Goal: Check status: Check status

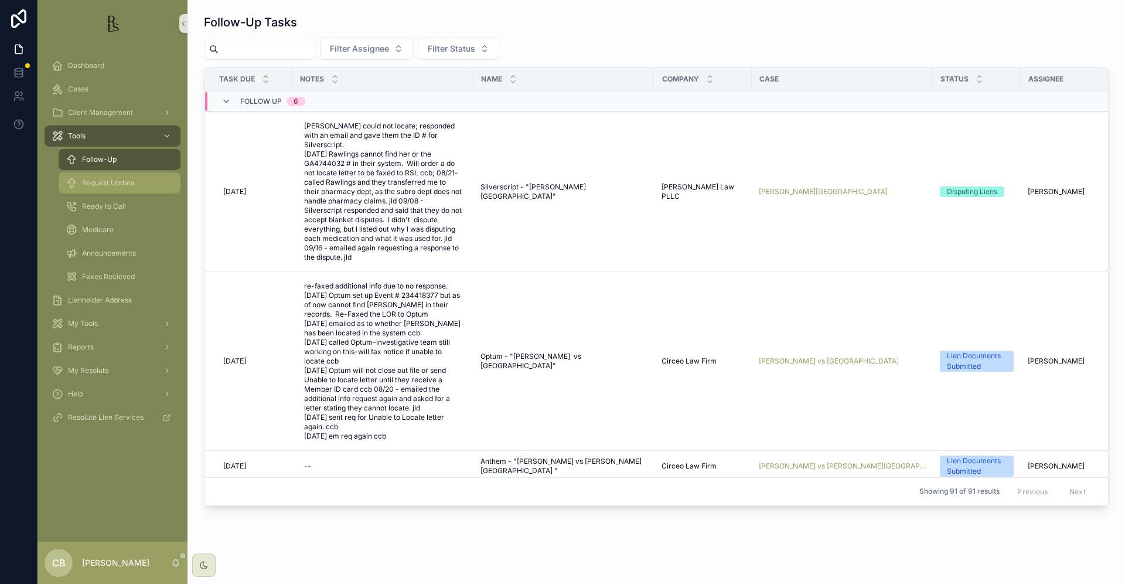
click at [105, 183] on span "Request Update" at bounding box center [108, 182] width 53 height 9
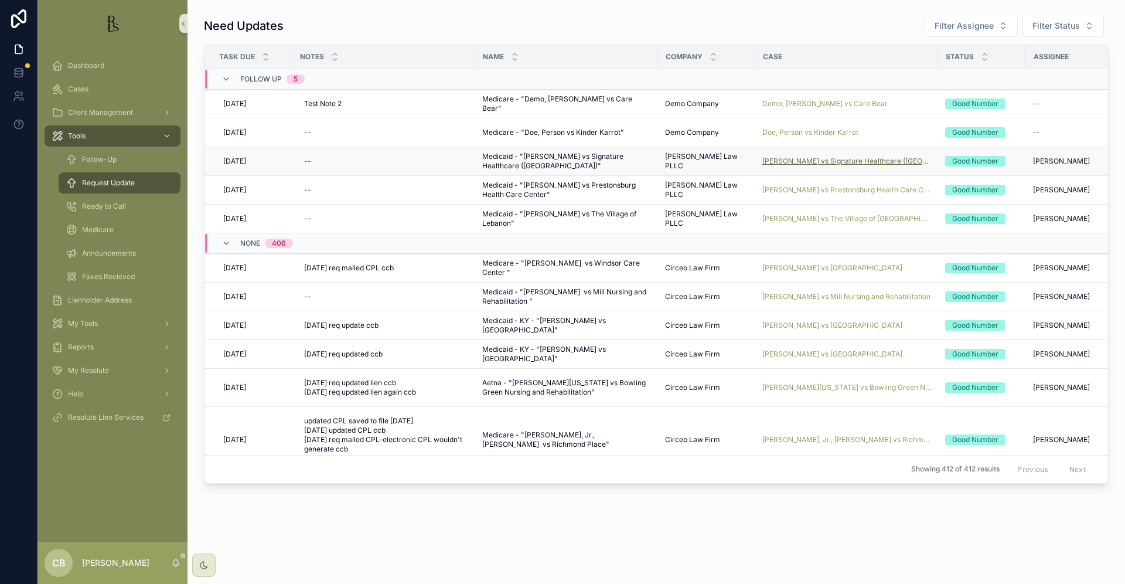
click at [838, 161] on span "[PERSON_NAME] vs Signature Healthcare ([GEOGRAPHIC_DATA])" at bounding box center [846, 160] width 169 height 9
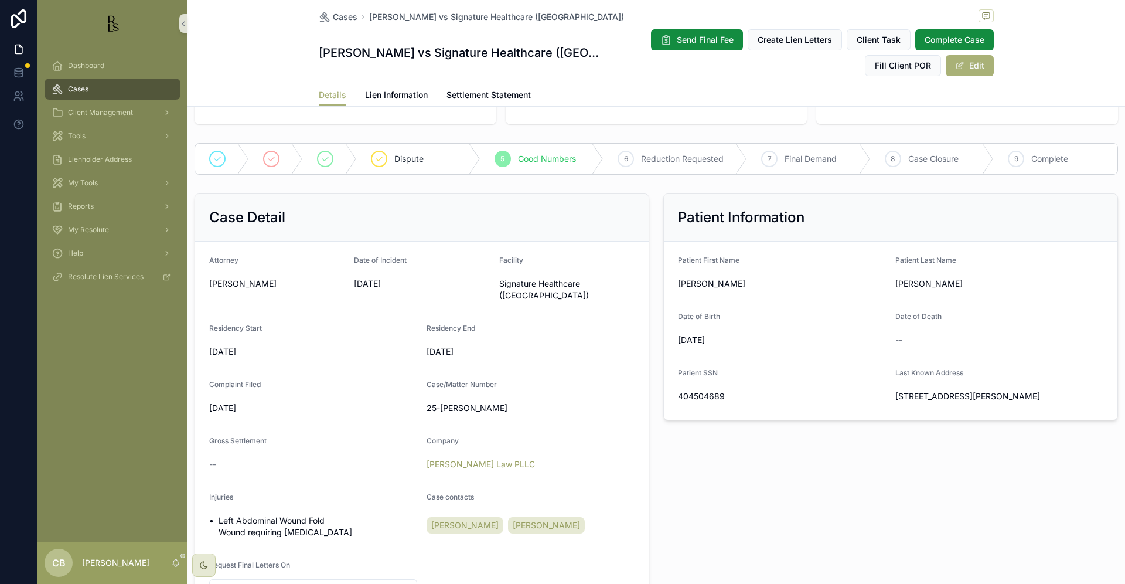
scroll to position [191, 0]
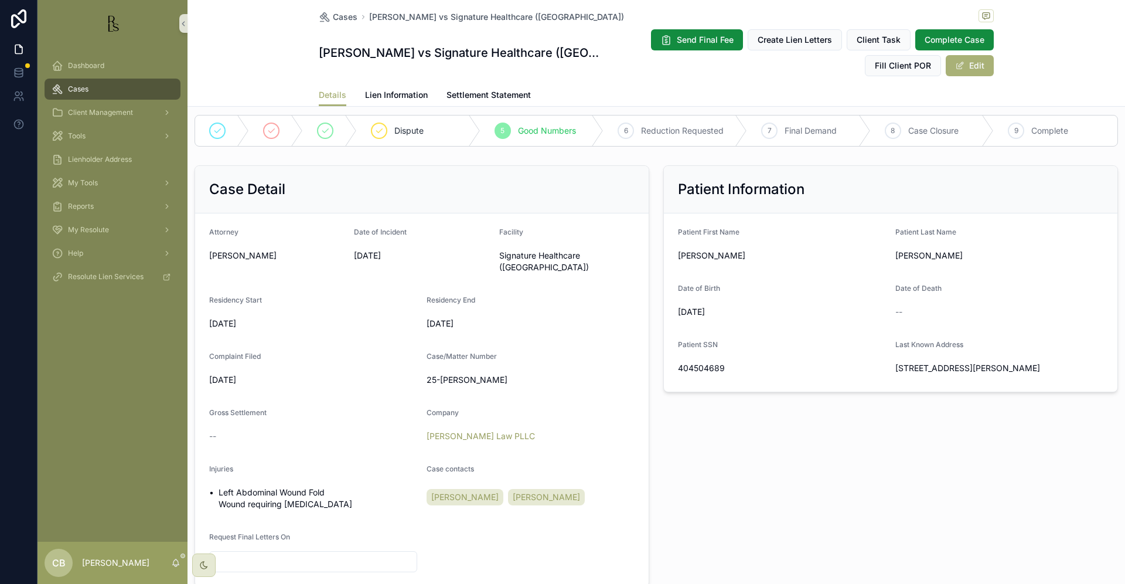
click at [390, 93] on span "Lien Information" at bounding box center [396, 95] width 63 height 12
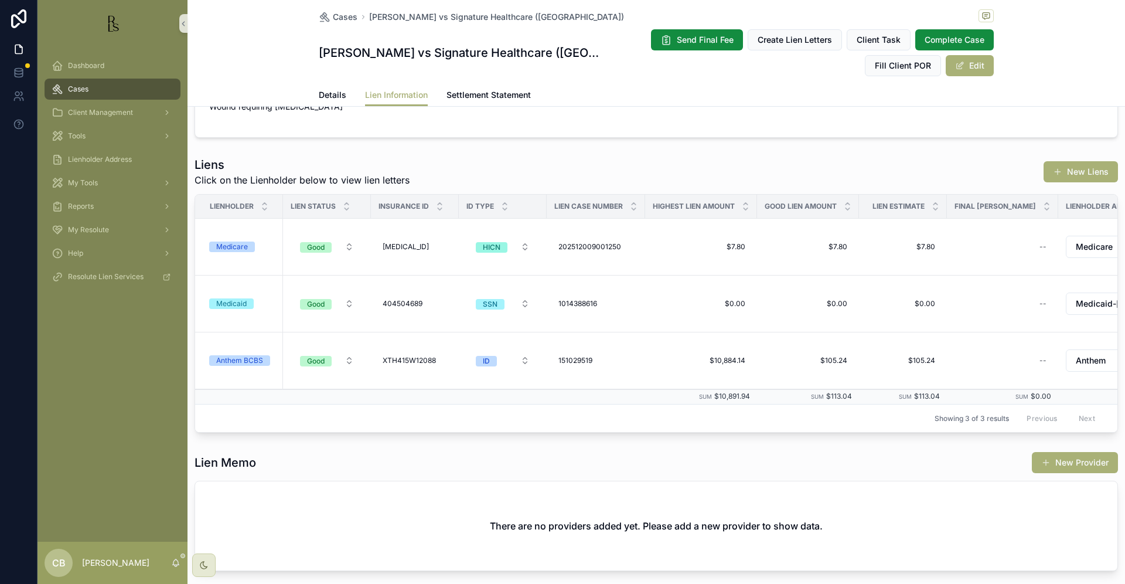
scroll to position [0, 1]
drag, startPoint x: 221, startPoint y: 284, endPoint x: 227, endPoint y: 286, distance: 6.1
click at [227, 286] on td "Medicaid" at bounding box center [239, 303] width 88 height 57
click at [235, 304] on div "Medicaid" at bounding box center [231, 303] width 30 height 11
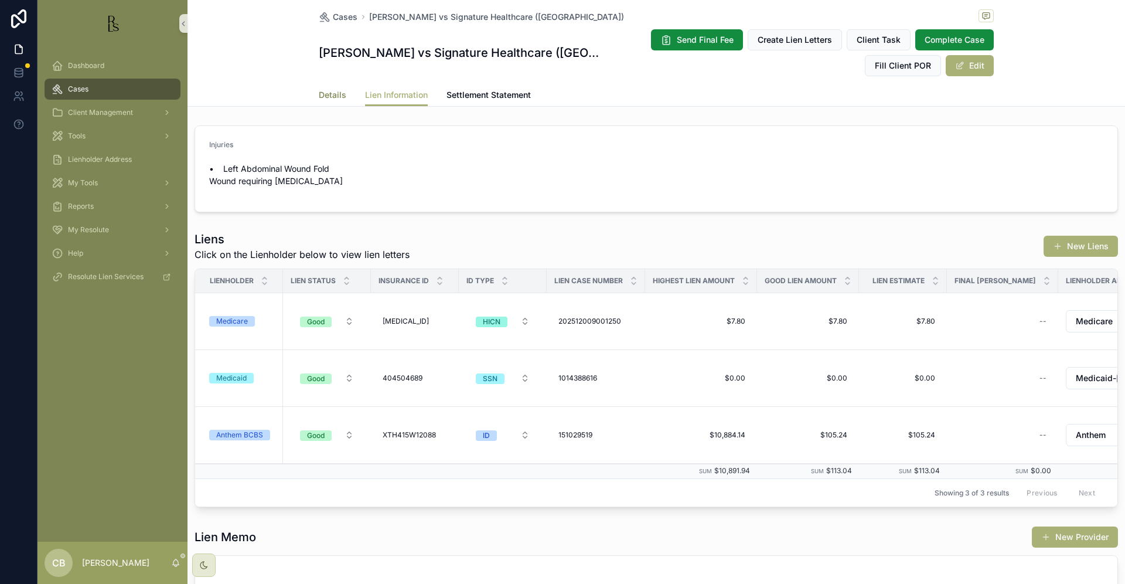
click at [323, 94] on span "Details" at bounding box center [333, 95] width 28 height 12
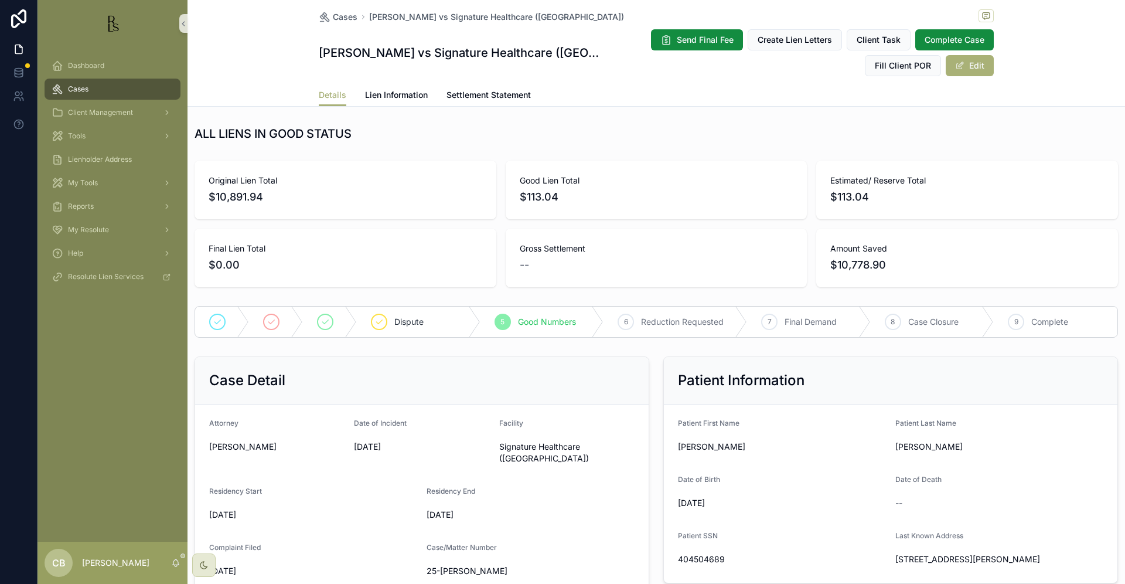
click at [393, 93] on span "Lien Information" at bounding box center [396, 95] width 63 height 12
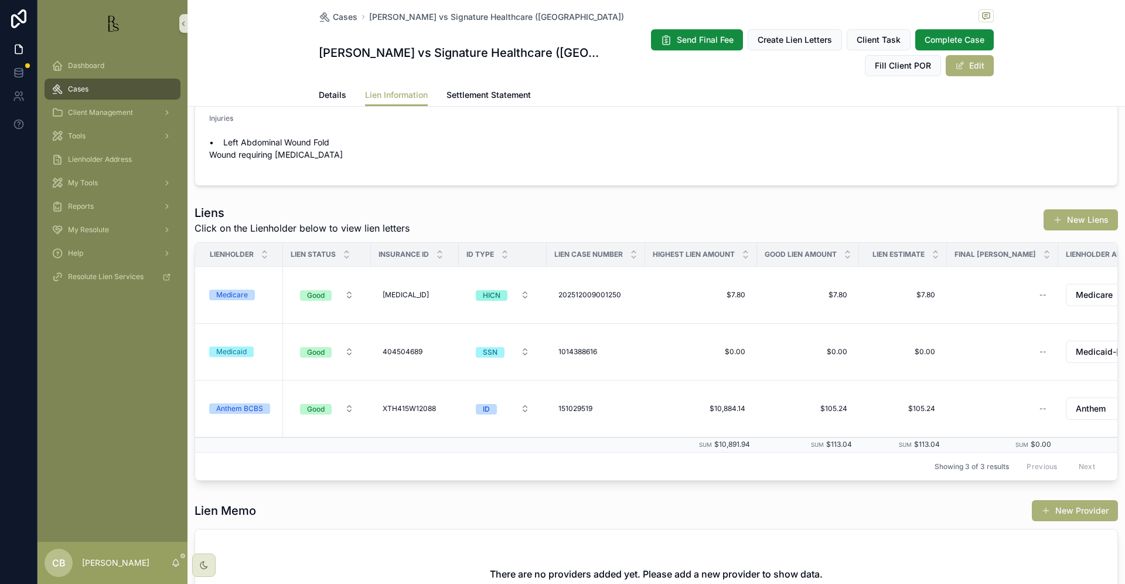
scroll to position [30, 0]
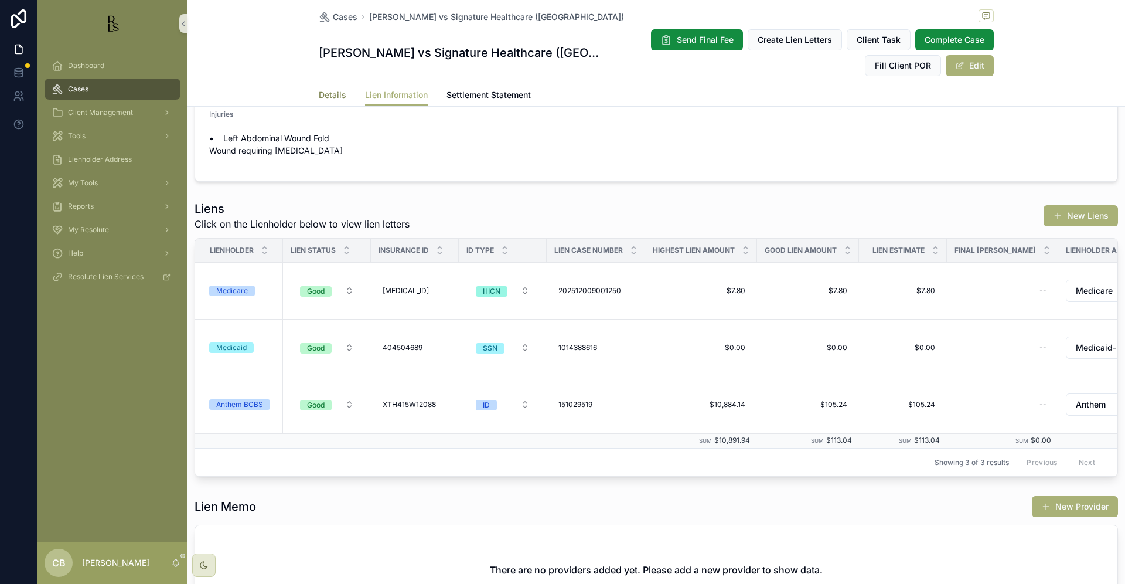
click at [327, 87] on link "Details" at bounding box center [333, 95] width 28 height 23
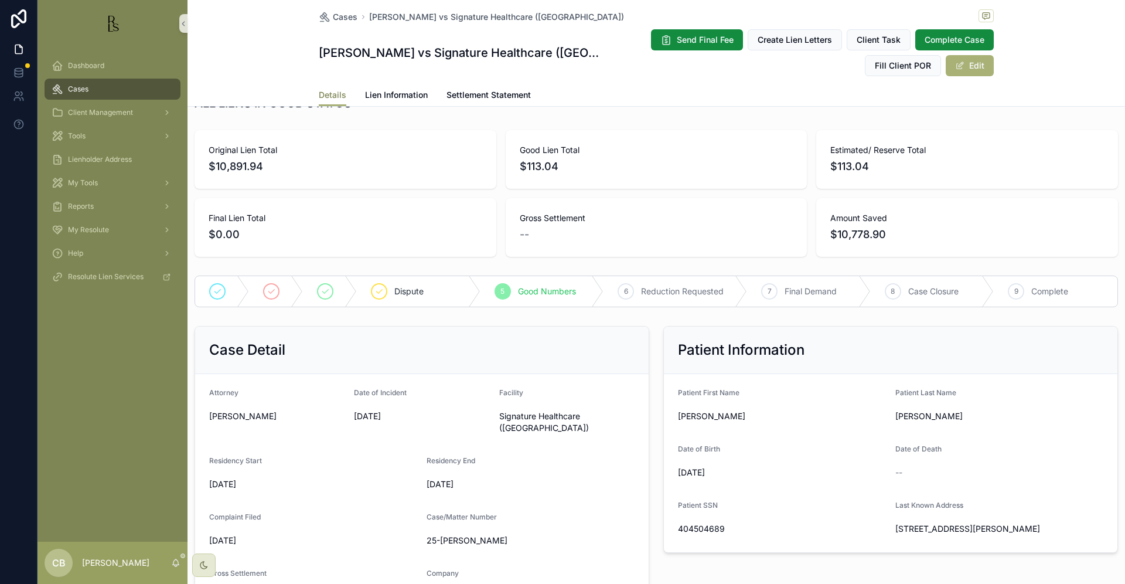
click at [327, 88] on link "Details" at bounding box center [333, 95] width 28 height 22
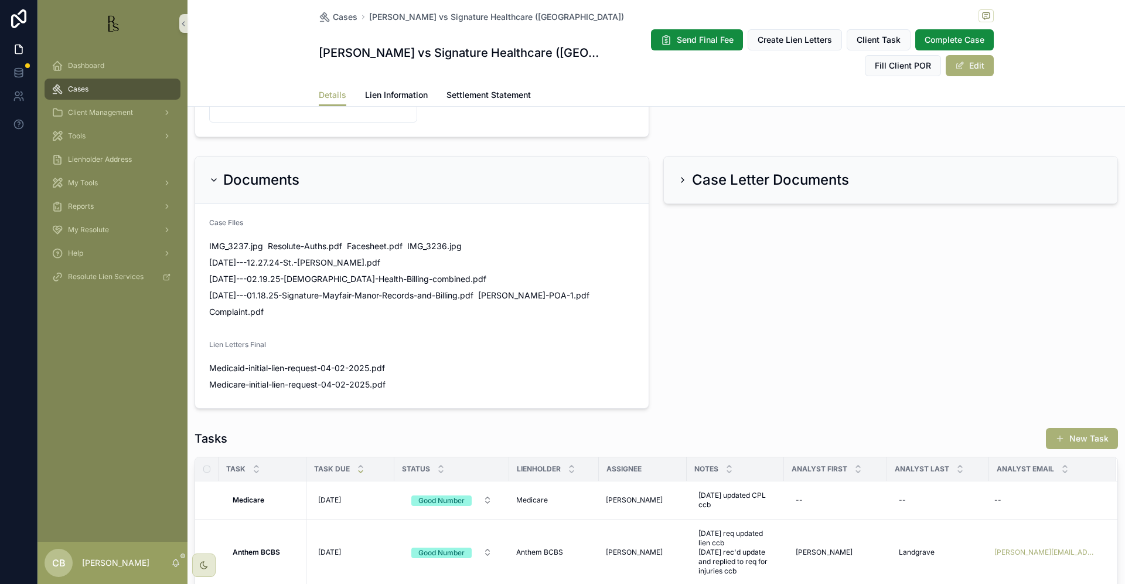
scroll to position [641, 0]
click at [298, 362] on span "Medicaid-initial-lien-request-04-02-2025" at bounding box center [289, 368] width 160 height 12
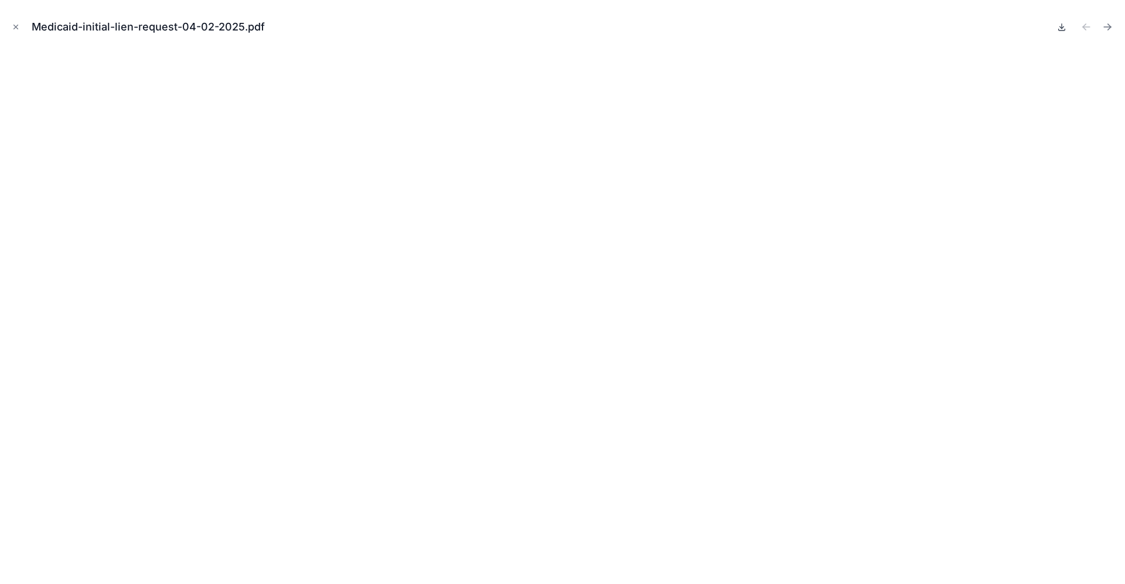
click at [1062, 26] on icon at bounding box center [1062, 26] width 0 height 5
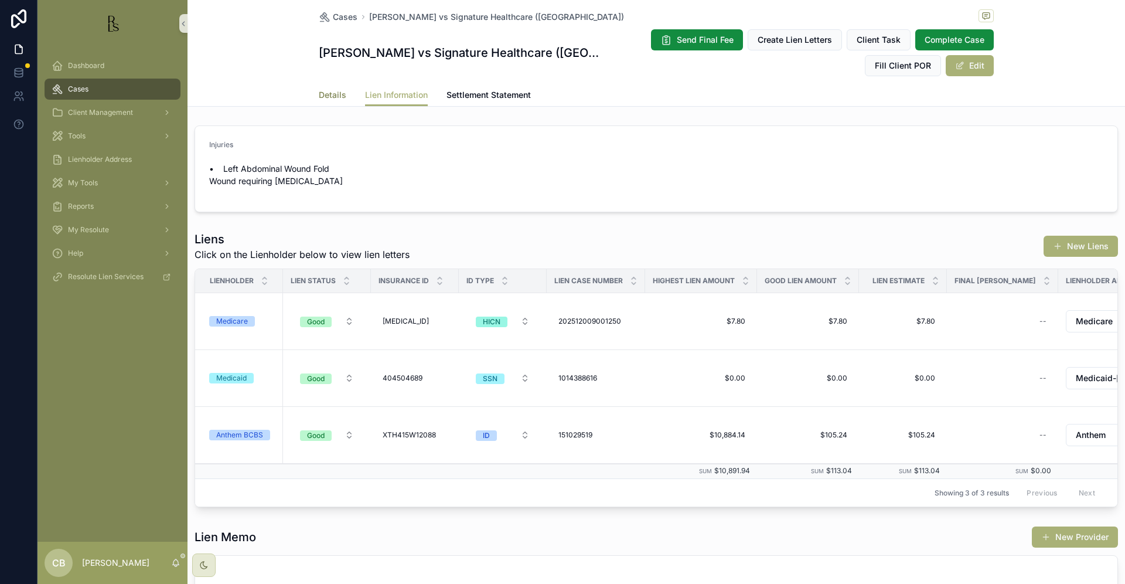
click at [328, 91] on span "Details" at bounding box center [333, 95] width 28 height 12
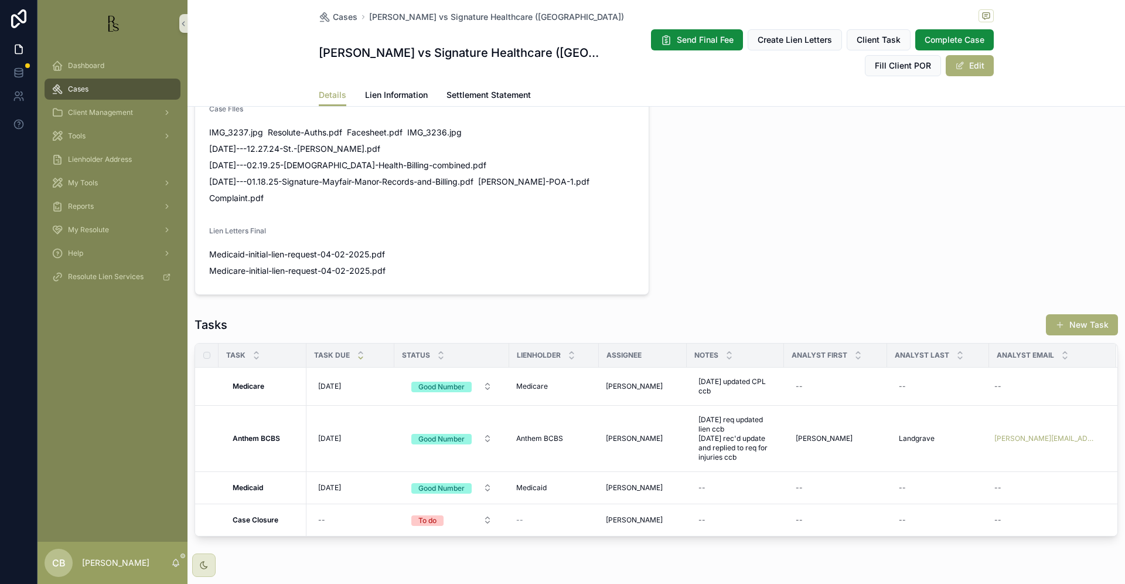
scroll to position [754, 0]
click at [707, 479] on div "--" at bounding box center [735, 488] width 83 height 19
type textarea "**********"
click at [846, 470] on icon "scrollable content" at bounding box center [841, 470] width 9 height 9
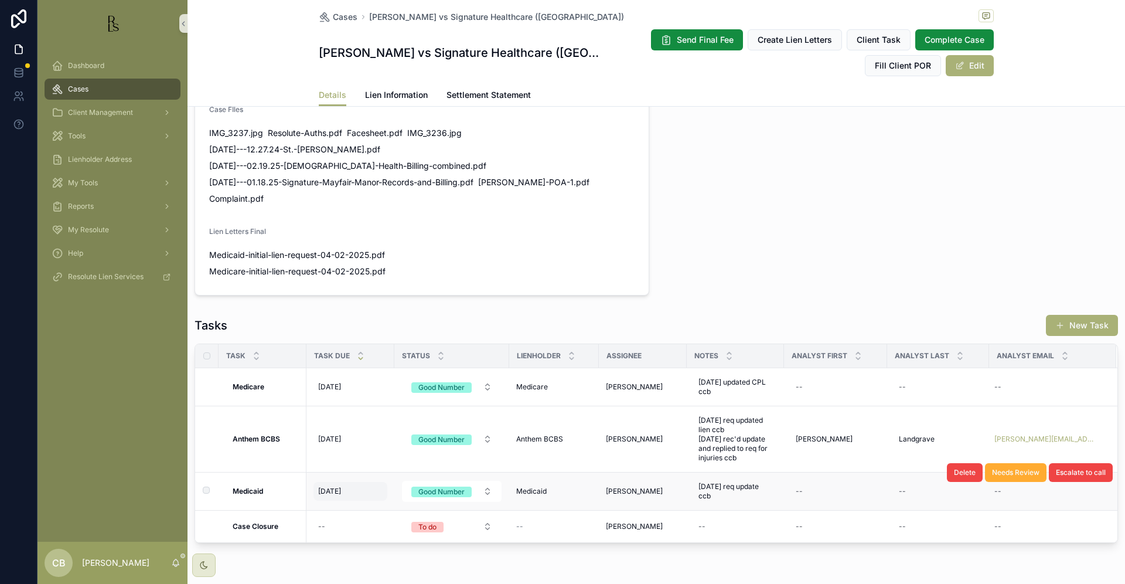
click at [336, 486] on span "[DATE]" at bounding box center [329, 490] width 23 height 9
click at [328, 486] on span "[DATE]" at bounding box center [329, 490] width 23 height 9
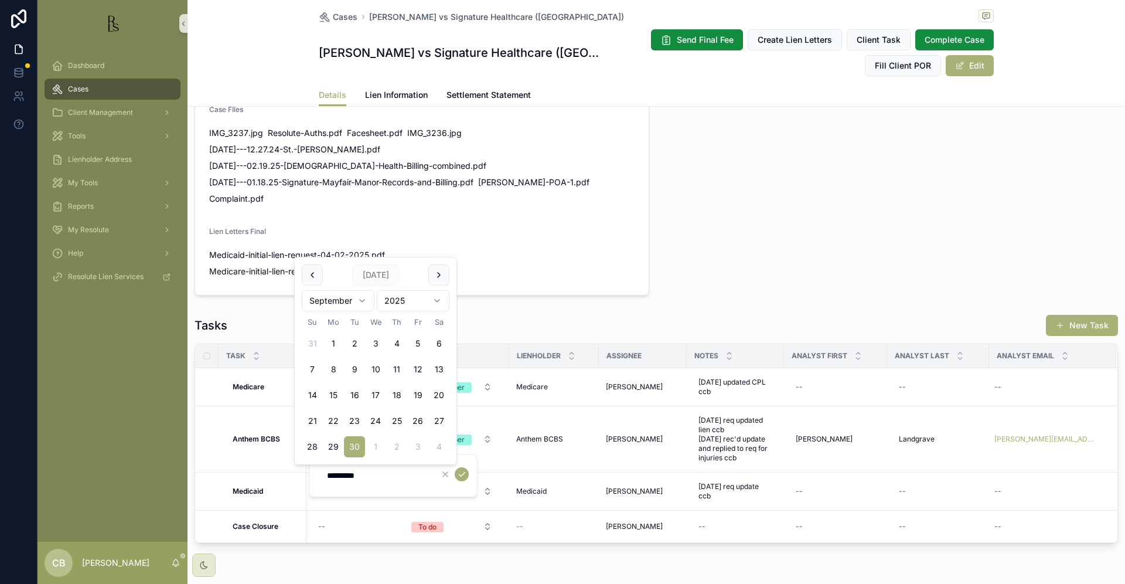
click at [363, 299] on html "Dashboard Cases Client Management Tools Lienholder Address My Tools Reports My …" at bounding box center [562, 292] width 1125 height 584
click at [338, 489] on div "*********" at bounding box center [393, 475] width 169 height 43
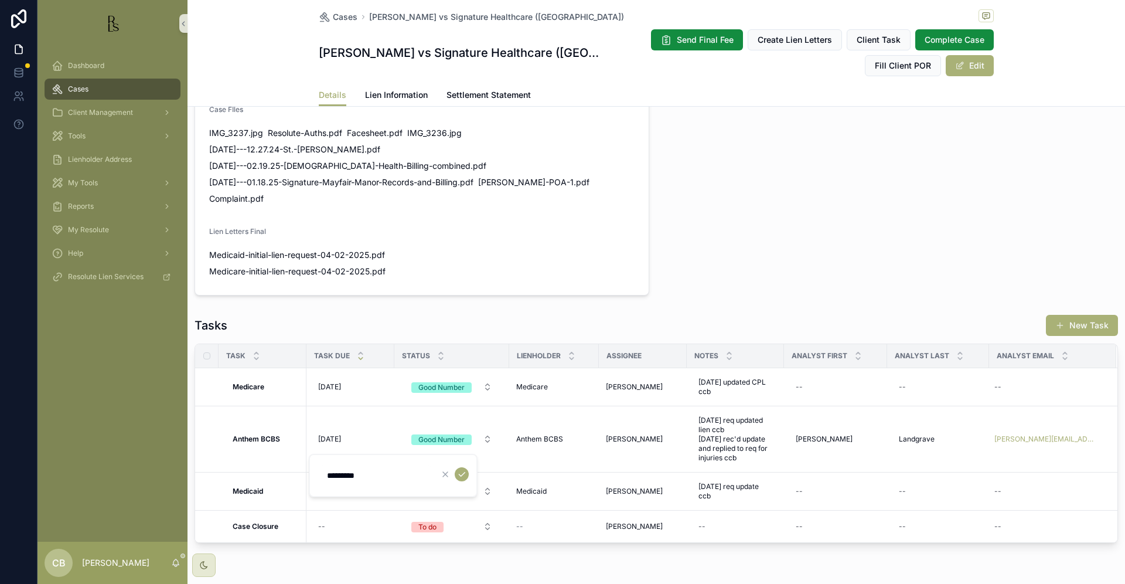
click at [358, 470] on input "*********" at bounding box center [375, 475] width 111 height 16
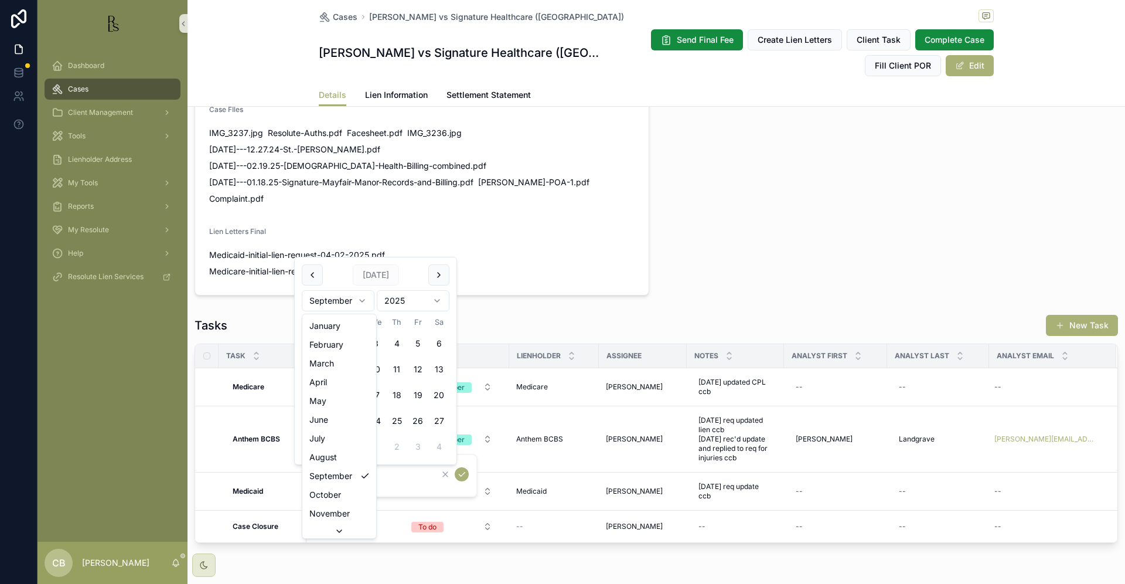
click at [363, 299] on html "Dashboard Cases Client Management Tools Lienholder Address My Tools Reports My …" at bounding box center [562, 292] width 1125 height 584
click at [354, 366] on button "7" at bounding box center [354, 369] width 21 height 21
type input "*********"
click at [463, 473] on icon "scrollable content" at bounding box center [461, 473] width 9 height 9
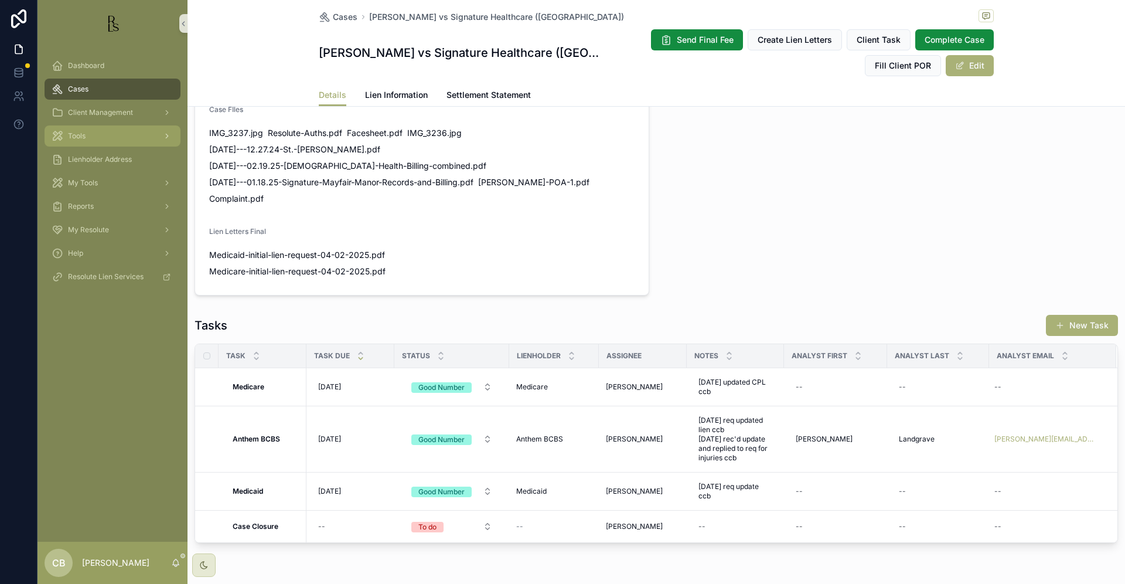
click at [80, 132] on span "Tools" at bounding box center [77, 135] width 18 height 9
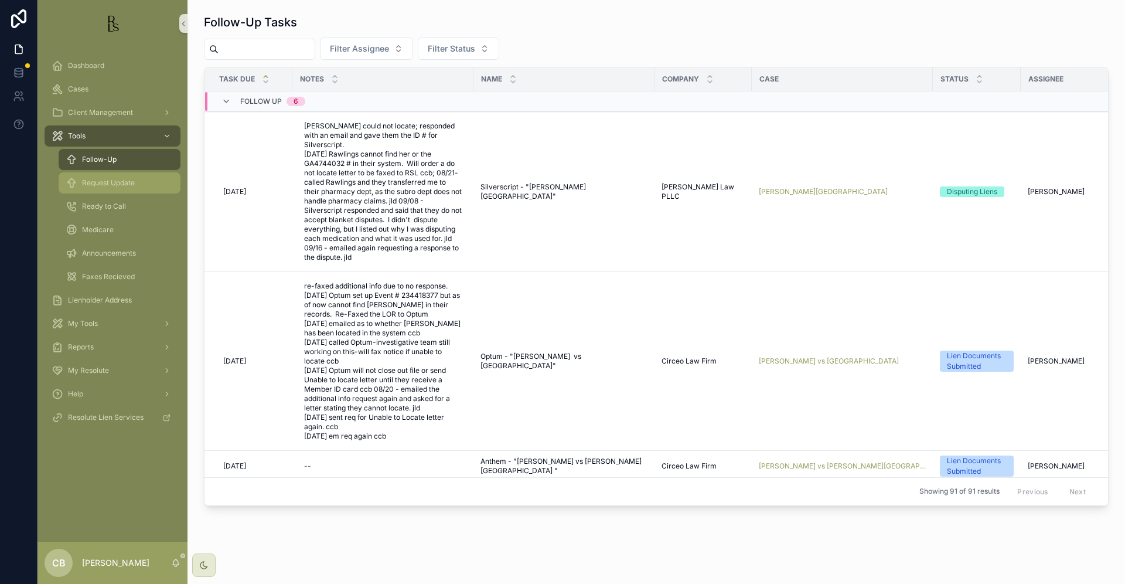
click at [107, 182] on span "Request Update" at bounding box center [108, 182] width 53 height 9
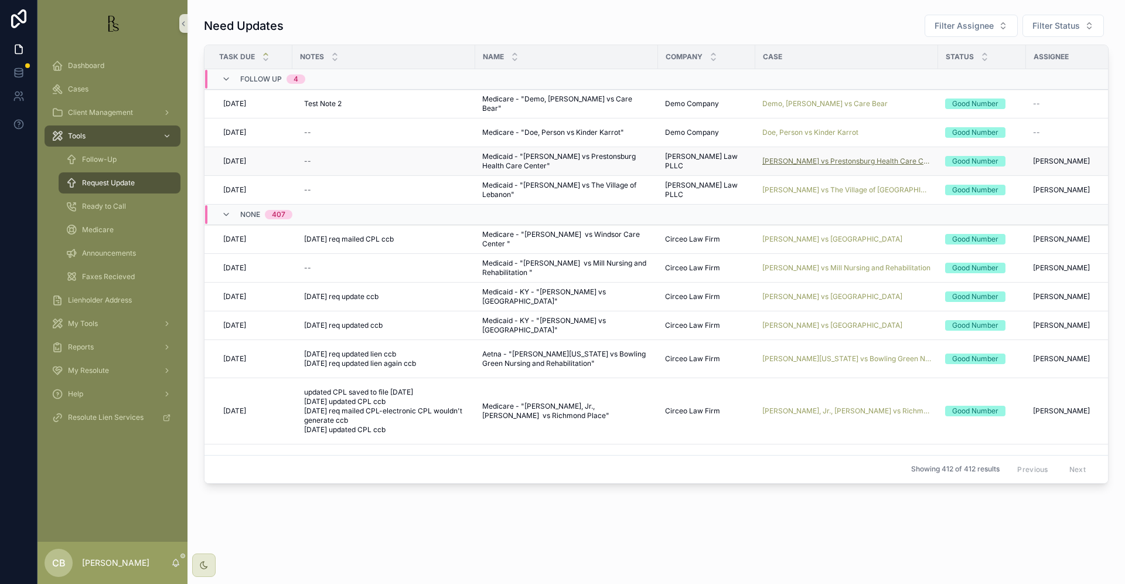
click at [821, 160] on span "[PERSON_NAME] vs Prestonsburg Health Care Center" at bounding box center [846, 160] width 169 height 9
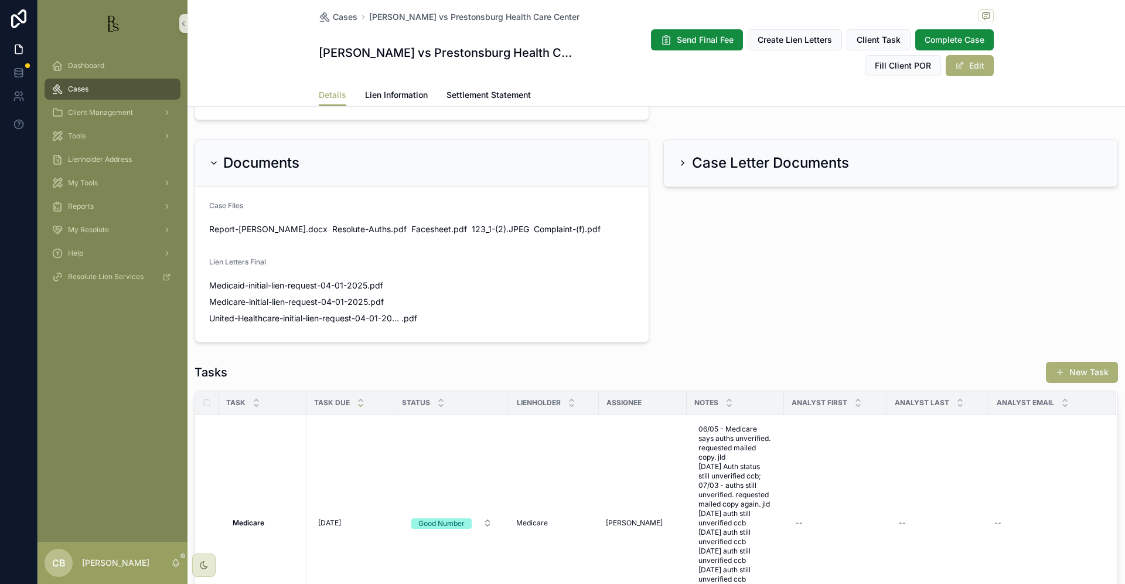
scroll to position [741, 0]
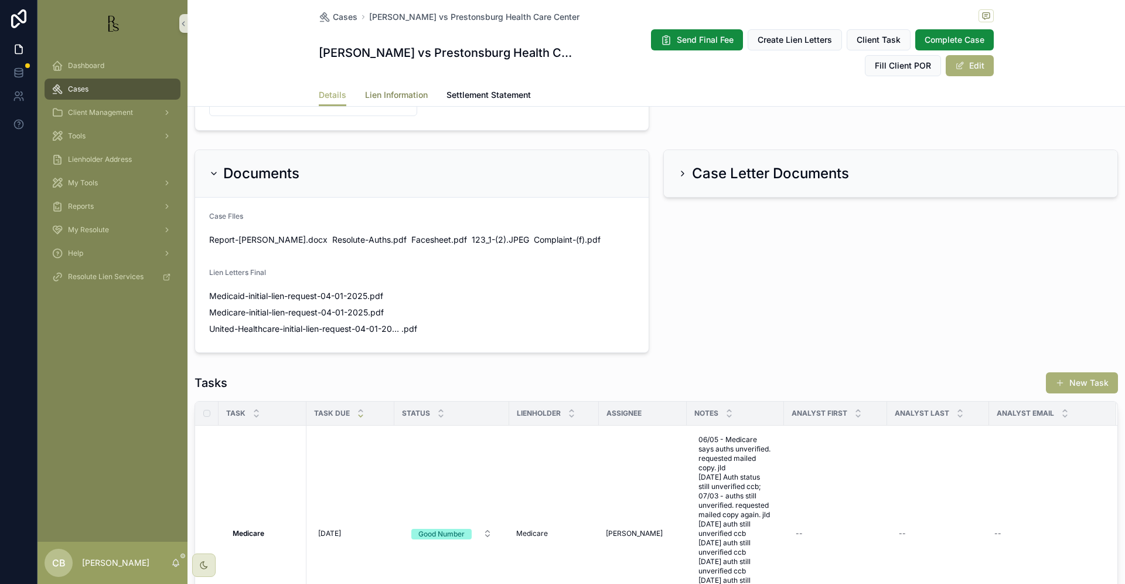
click at [390, 95] on span "Lien Information" at bounding box center [396, 95] width 63 height 12
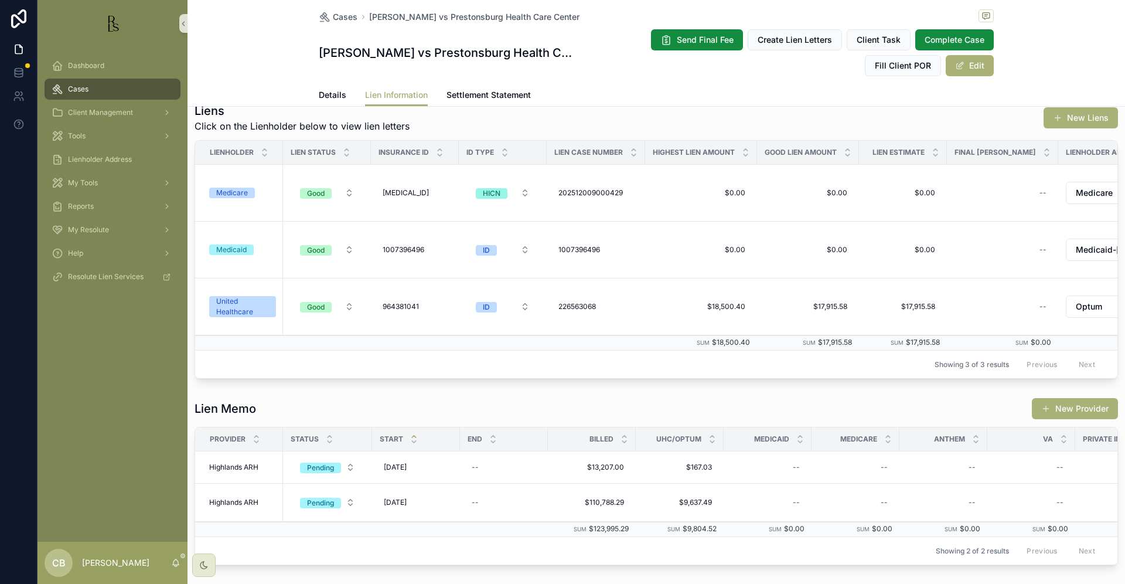
scroll to position [238, 0]
click at [237, 255] on div "Medicaid" at bounding box center [231, 250] width 30 height 11
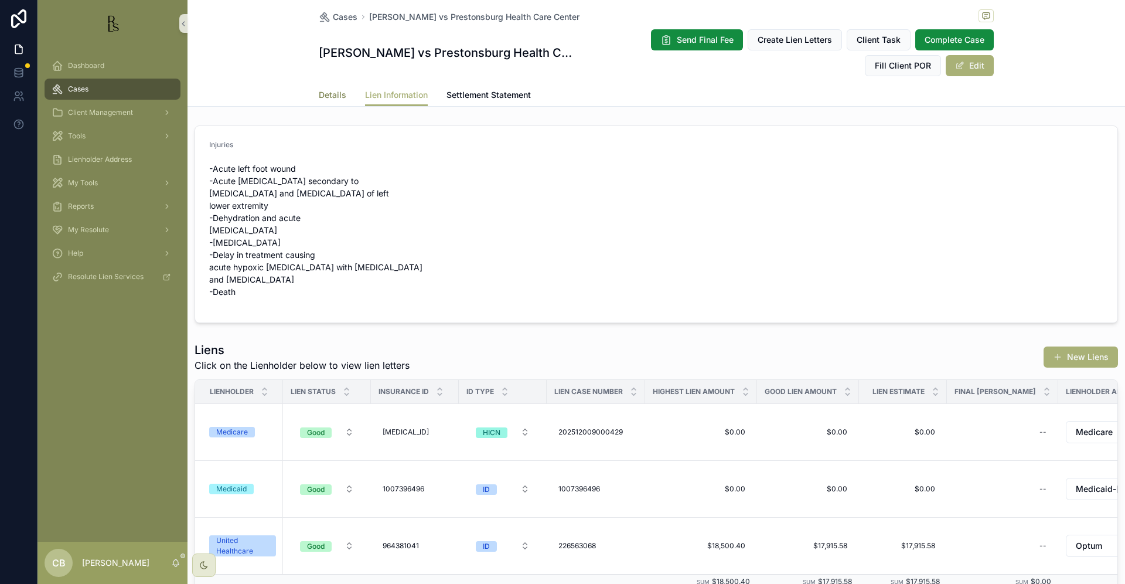
click at [329, 93] on span "Details" at bounding box center [333, 95] width 28 height 12
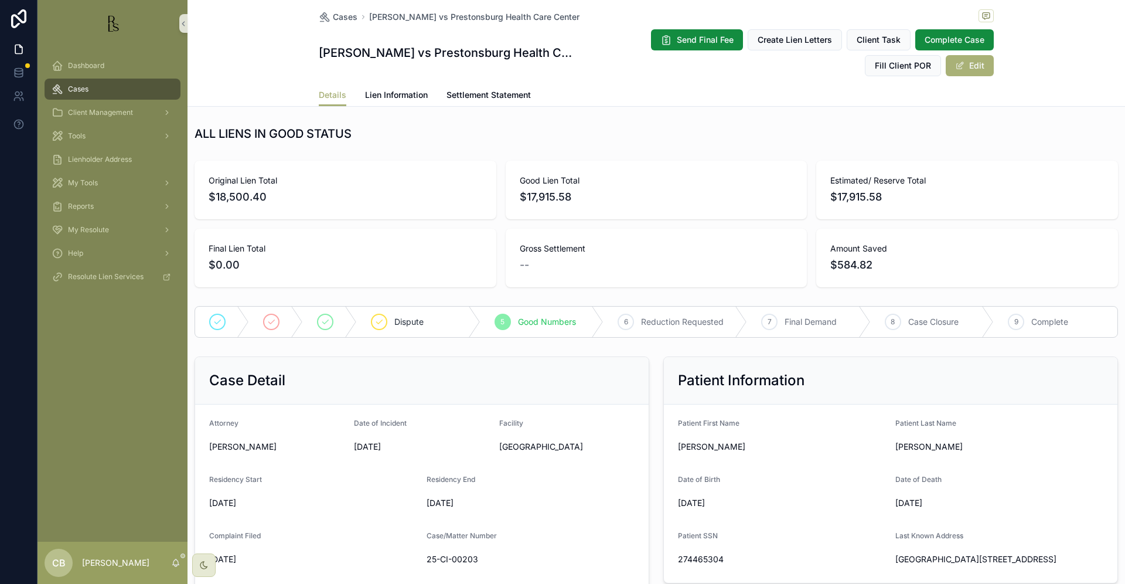
click at [395, 94] on span "Lien Information" at bounding box center [396, 95] width 63 height 12
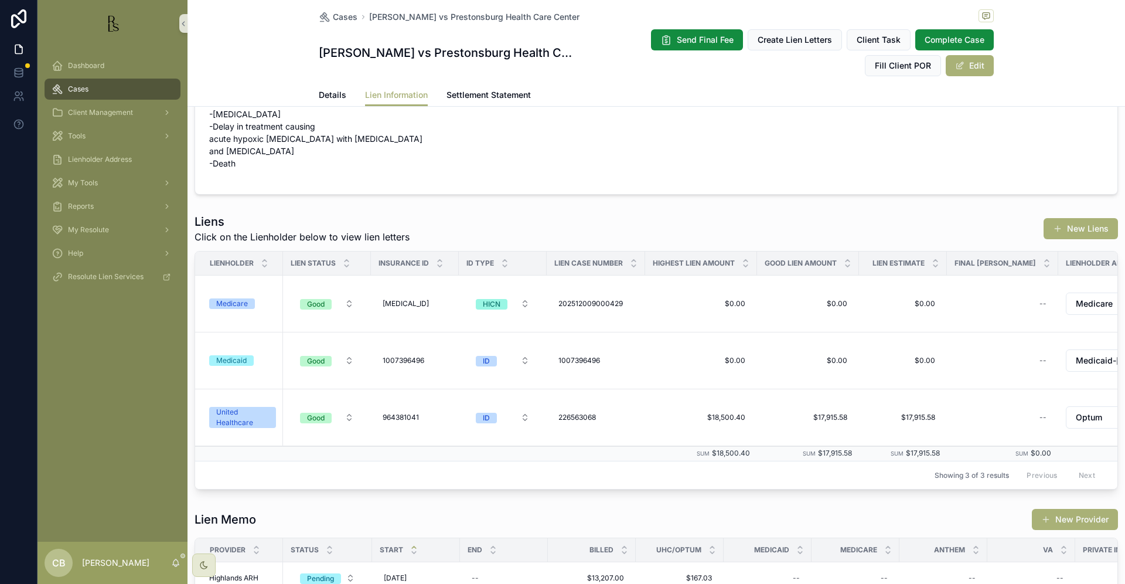
scroll to position [137, 0]
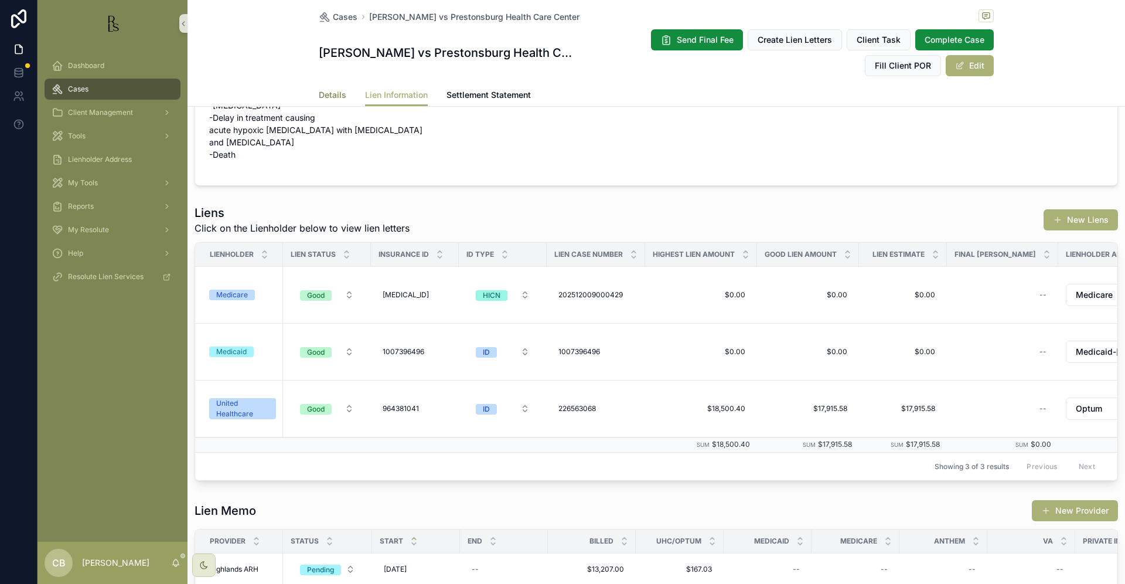
click at [321, 91] on span "Details" at bounding box center [333, 95] width 28 height 12
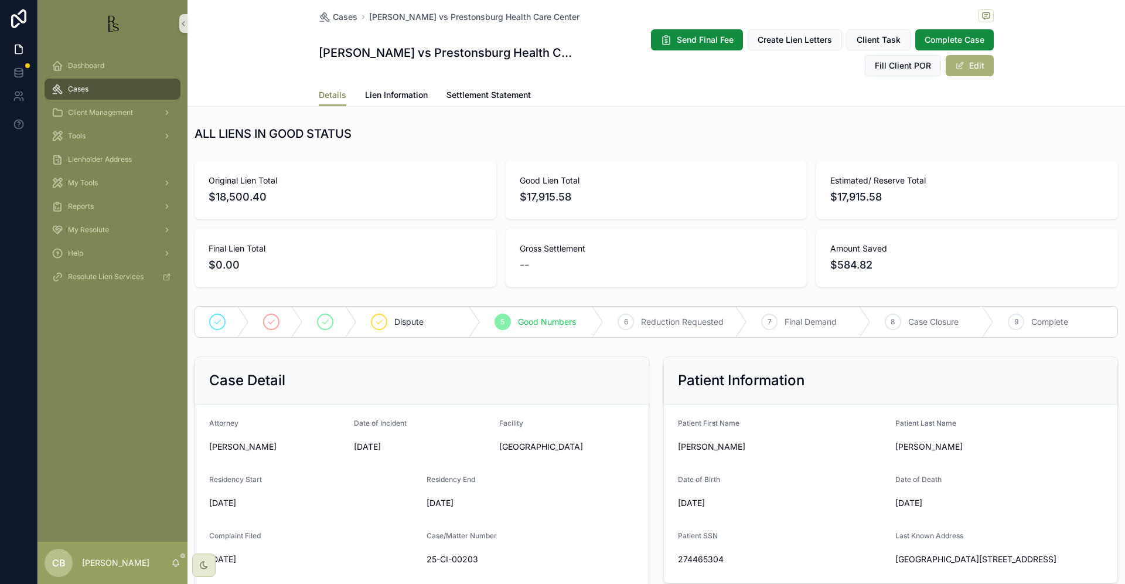
click at [321, 91] on span "Details" at bounding box center [333, 95] width 28 height 12
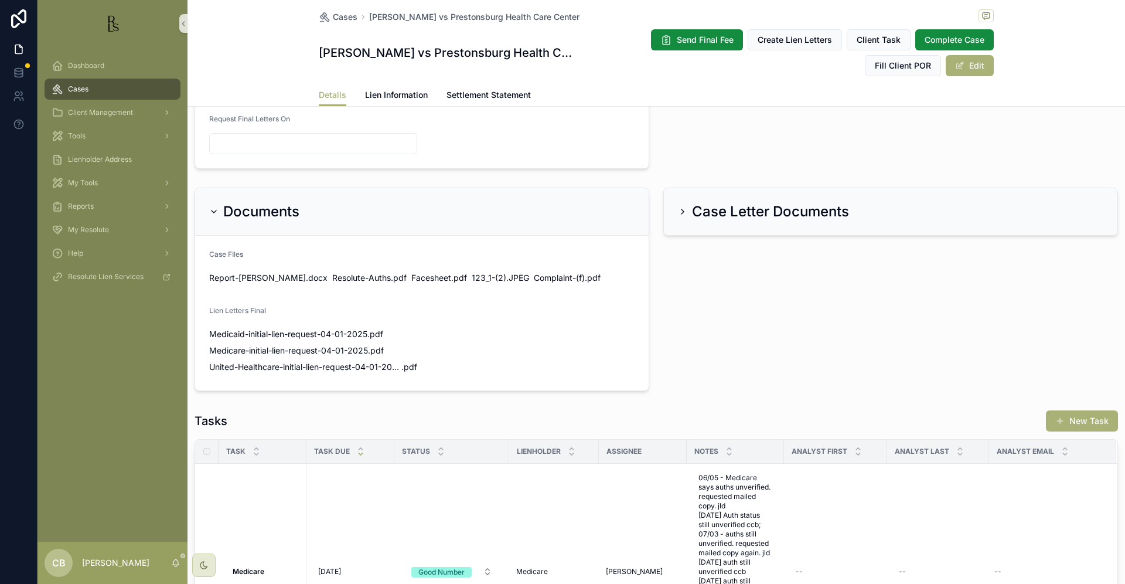
scroll to position [705, 0]
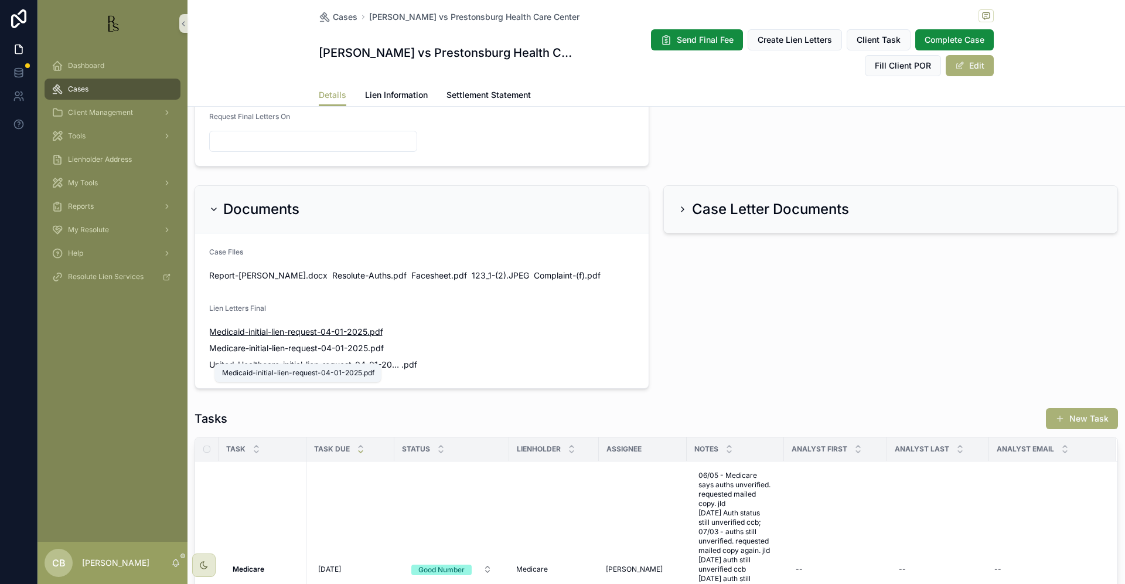
click at [305, 337] on span "Medicaid-initial-lien-request-04-01-2025" at bounding box center [288, 332] width 158 height 12
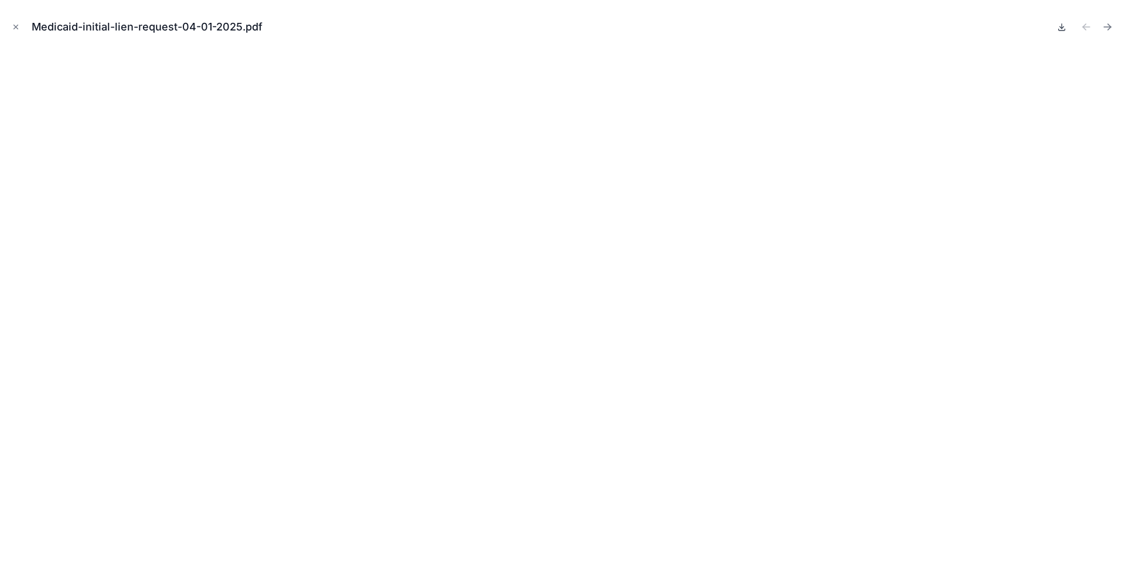
click at [1061, 28] on icon at bounding box center [1061, 26] width 9 height 9
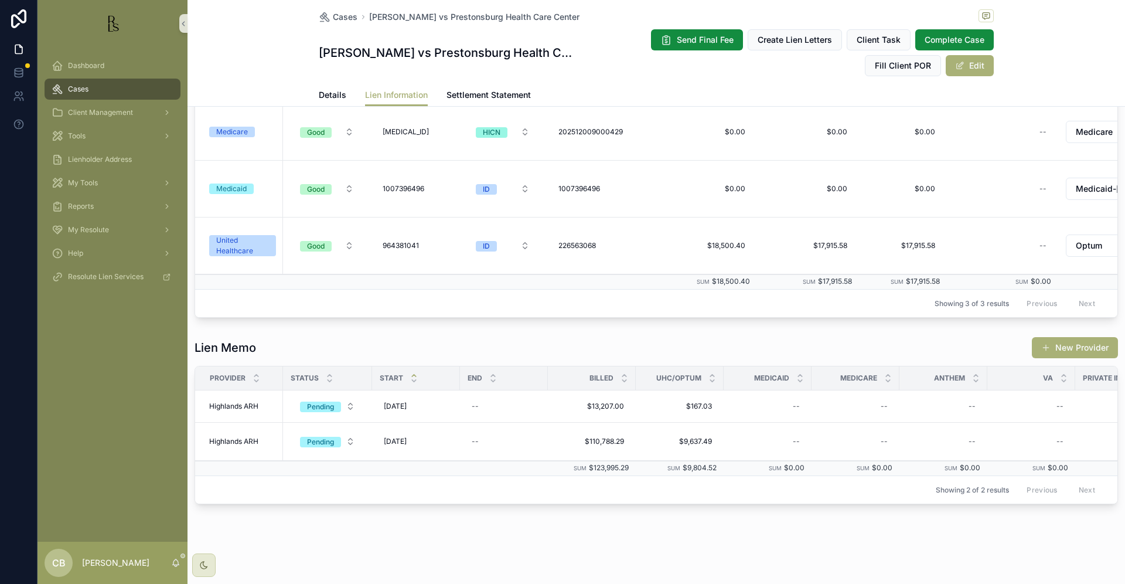
scroll to position [330, 0]
click at [323, 91] on span "Details" at bounding box center [333, 95] width 28 height 12
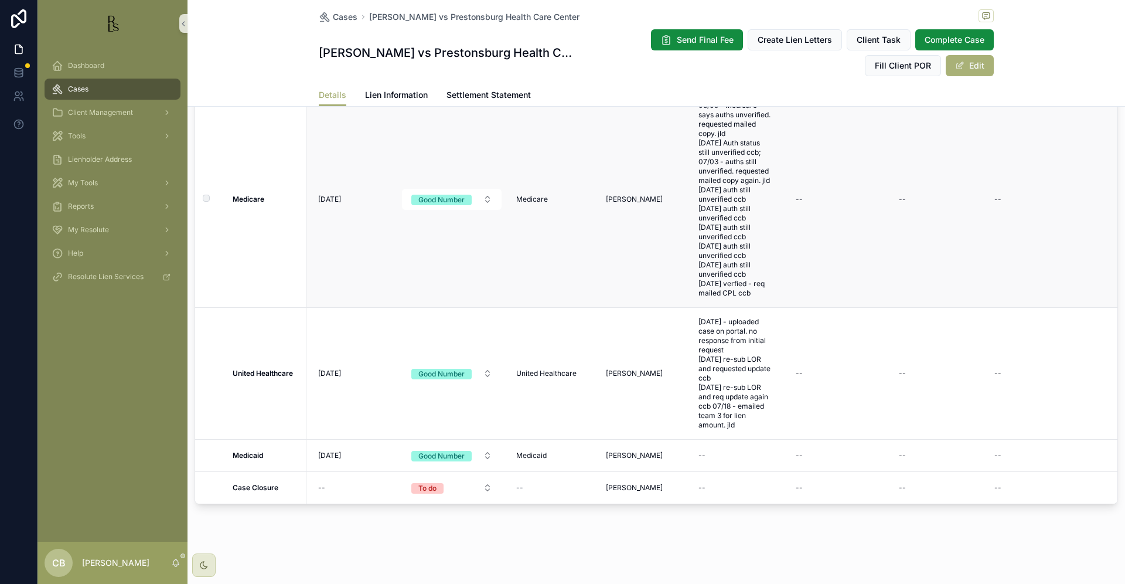
scroll to position [1098, 0]
click at [714, 452] on div "--" at bounding box center [735, 455] width 83 height 19
type textarea "**********"
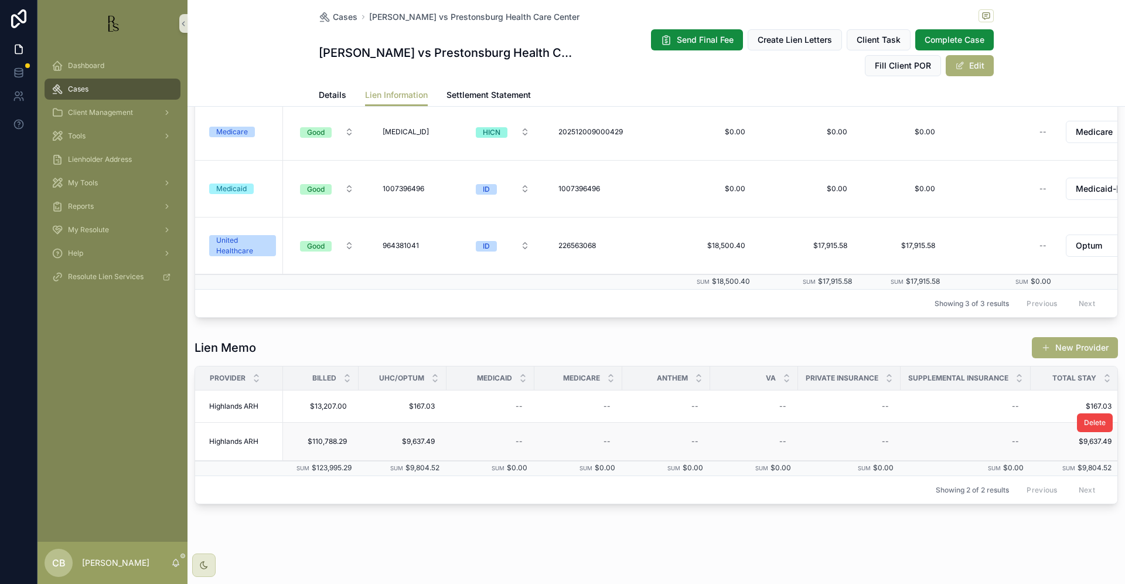
scroll to position [0, 283]
click at [775, 461] on td "--" at bounding box center [748, 441] width 88 height 38
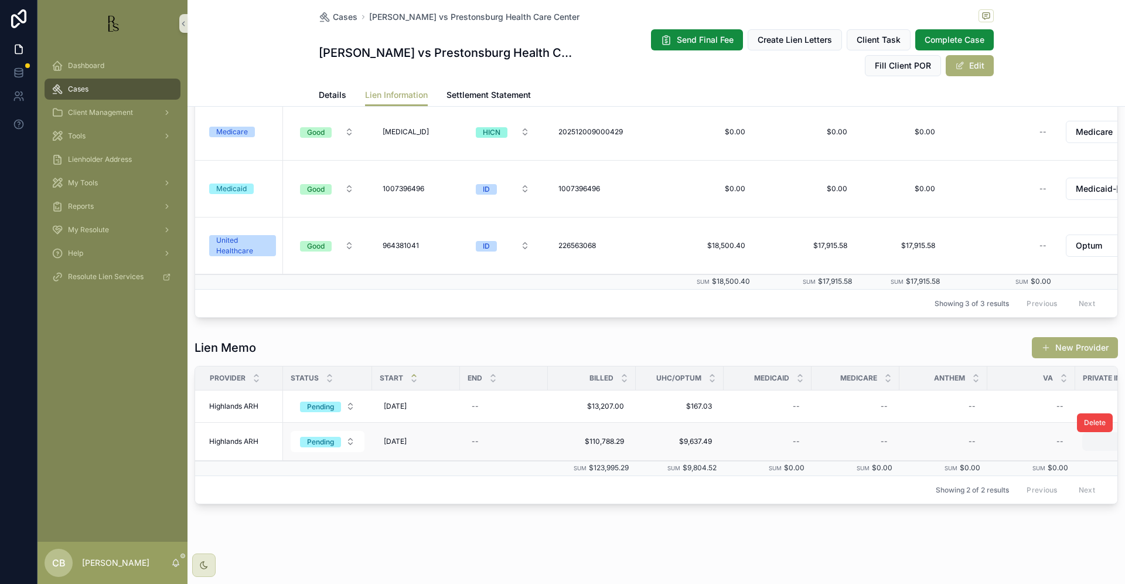
scroll to position [0, 0]
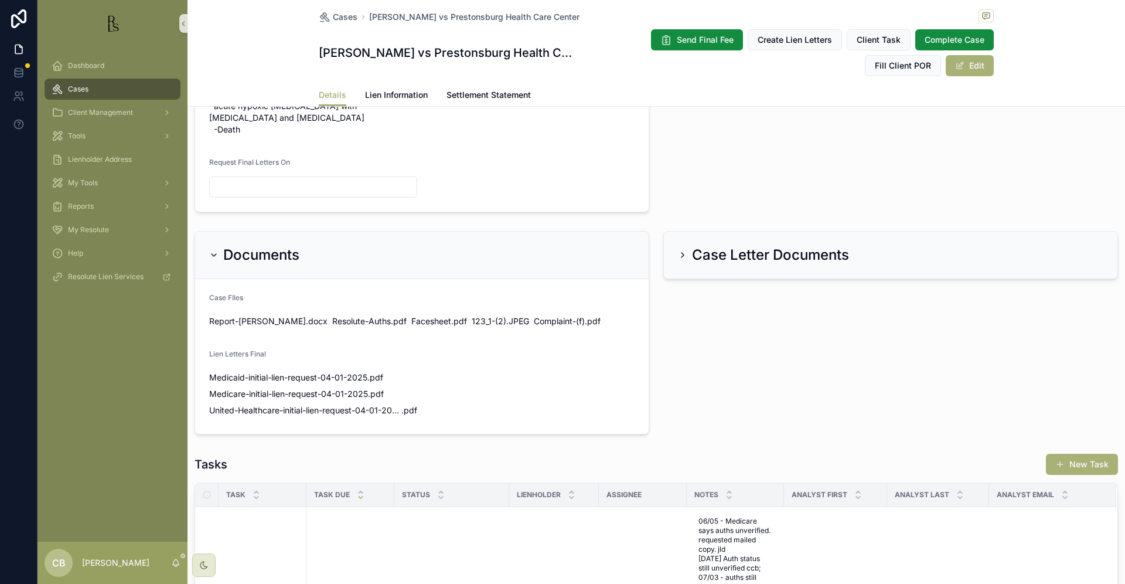
scroll to position [659, 0]
click at [329, 94] on span "Details" at bounding box center [333, 95] width 28 height 12
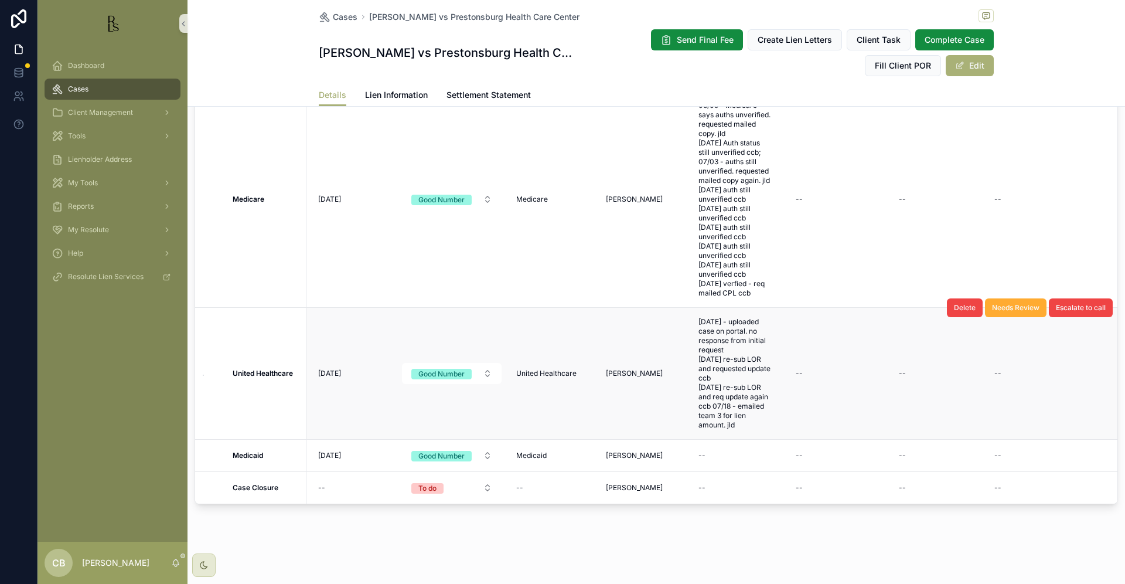
scroll to position [1085, 0]
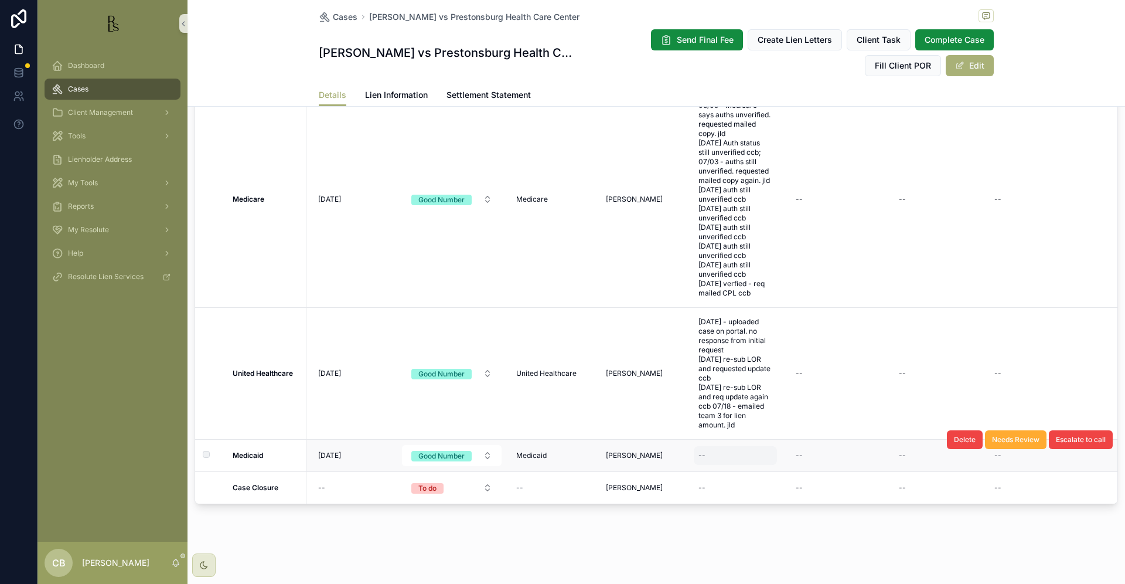
click at [705, 465] on div "--" at bounding box center [735, 455] width 83 height 19
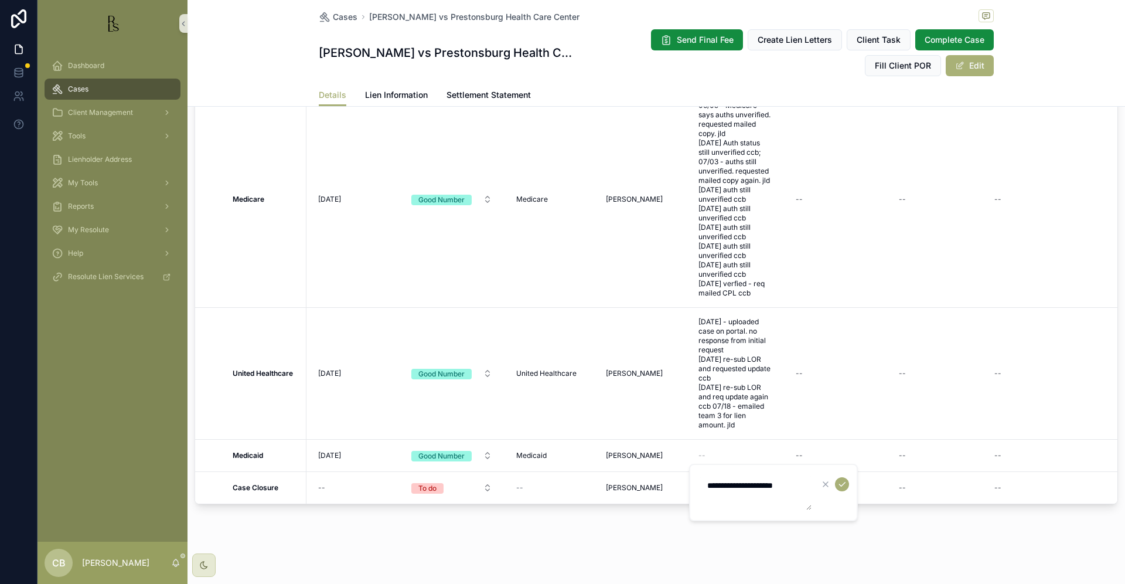
click at [806, 481] on textarea "**********" at bounding box center [755, 492] width 111 height 35
click at [844, 485] on icon "scrollable content" at bounding box center [841, 483] width 9 height 9
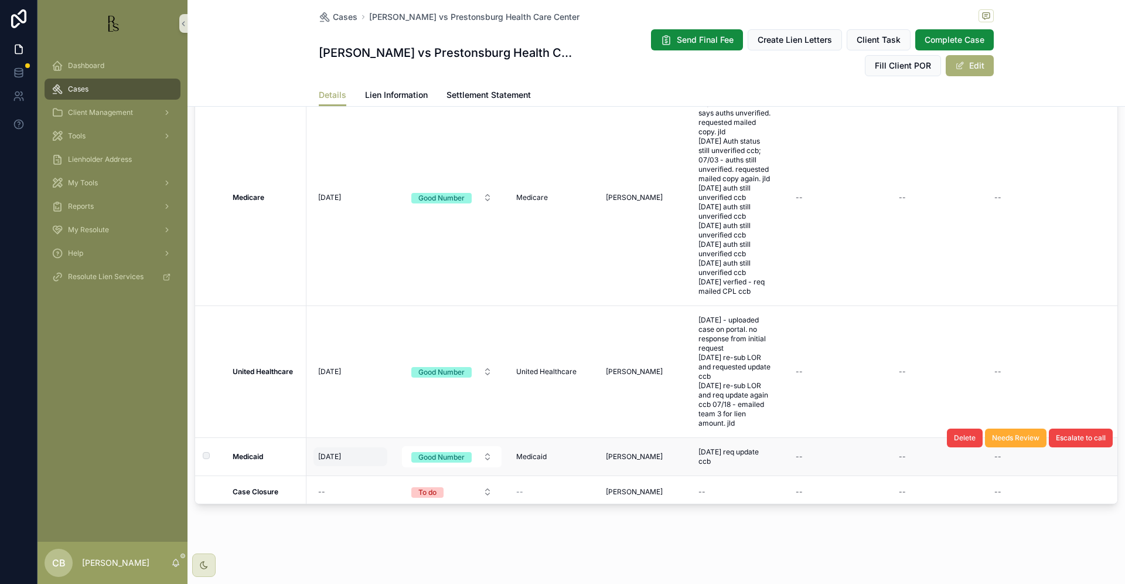
click at [331, 461] on span "[DATE]" at bounding box center [329, 456] width 23 height 9
click at [330, 461] on span "[DATE]" at bounding box center [329, 456] width 23 height 9
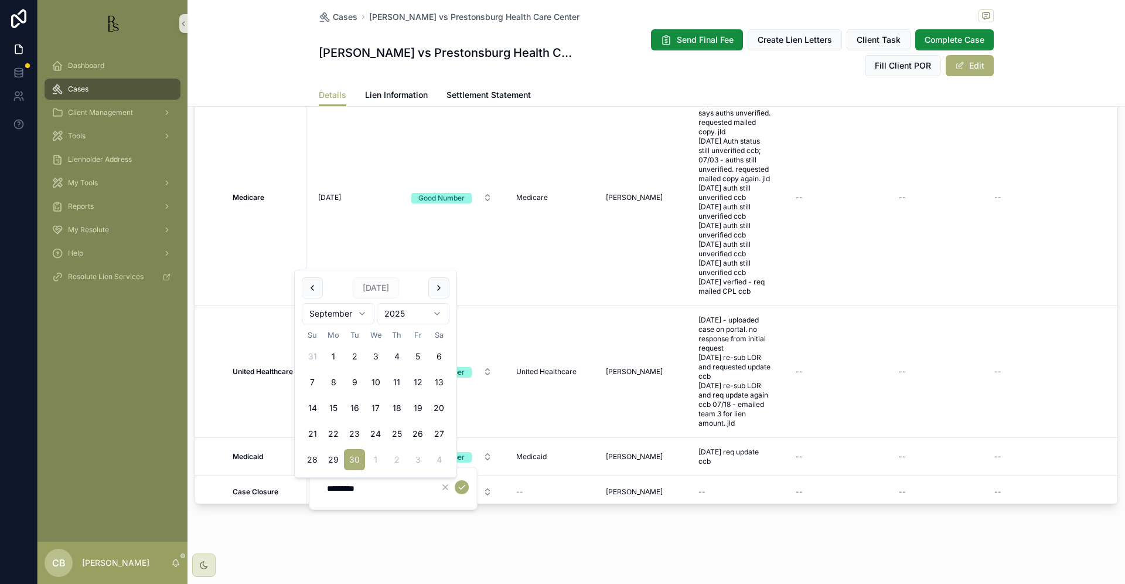
click at [361, 309] on html "Dashboard Cases Client Management Tools Lienholder Address My Tools Reports My …" at bounding box center [562, 292] width 1125 height 584
click at [330, 506] on div "*********" at bounding box center [393, 487] width 169 height 43
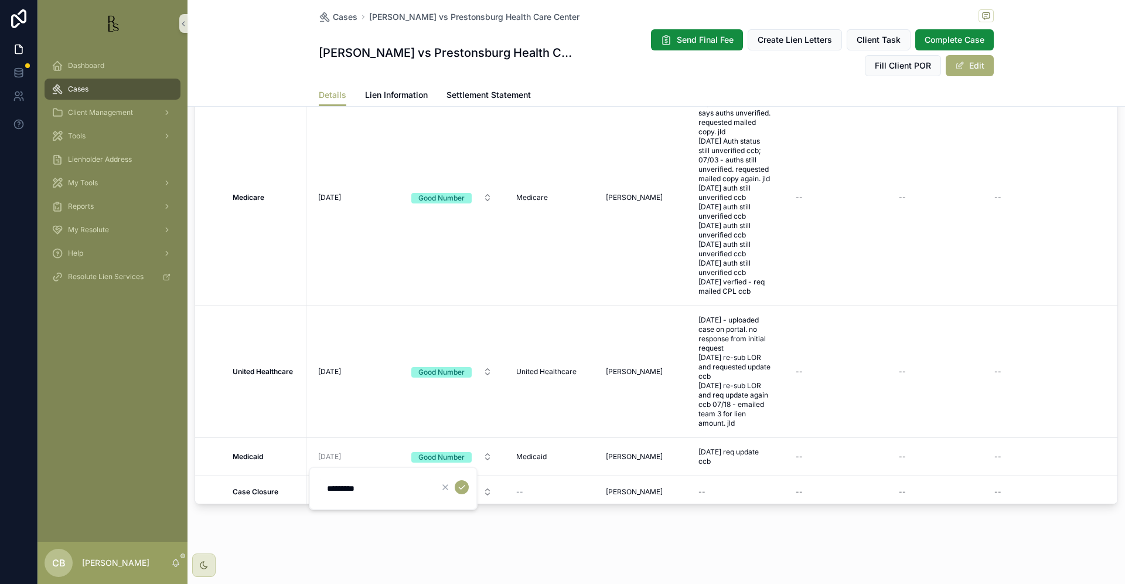
click at [373, 485] on input "*********" at bounding box center [375, 488] width 111 height 16
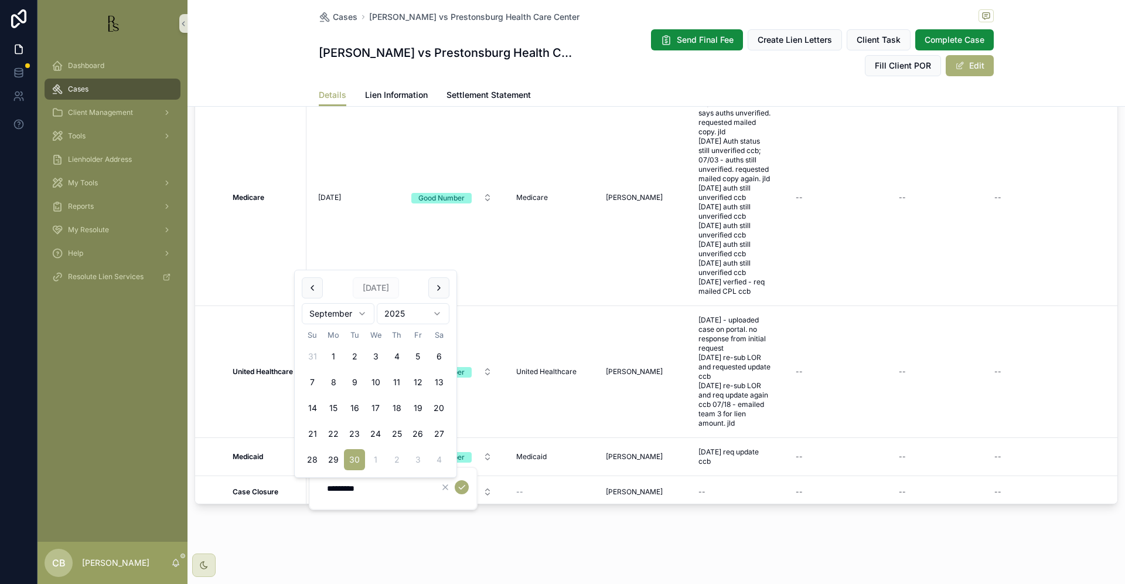
click at [360, 309] on html "Dashboard Cases Client Management Tools Lienholder Address My Tools Reports My …" at bounding box center [562, 292] width 1125 height 584
click at [356, 381] on button "7" at bounding box center [354, 381] width 21 height 21
type input "*********"
click at [458, 486] on icon "scrollable content" at bounding box center [461, 486] width 9 height 9
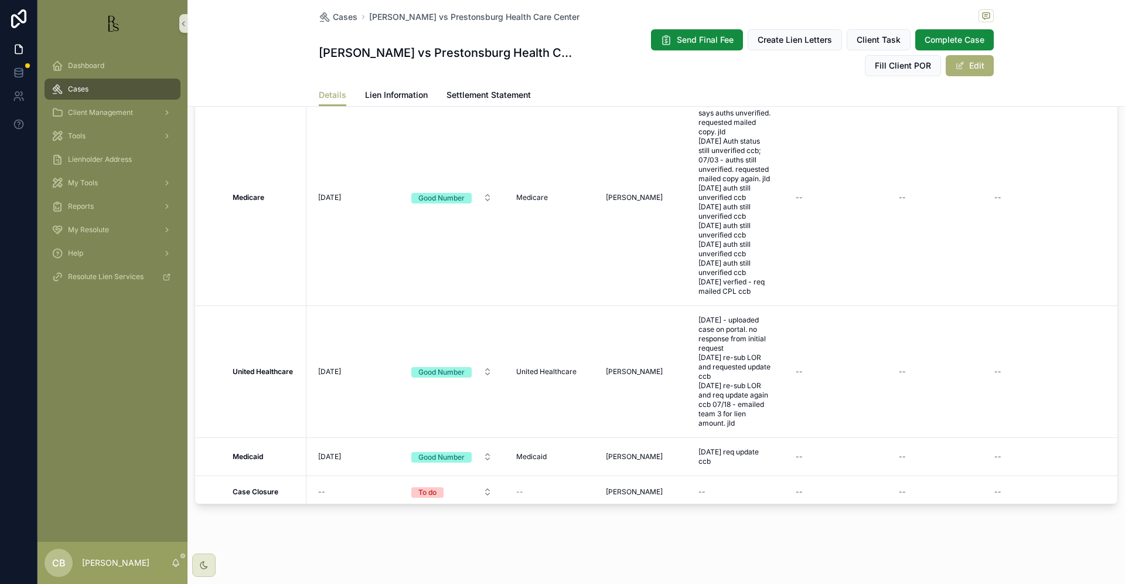
click at [79, 135] on span "Tools" at bounding box center [77, 135] width 18 height 9
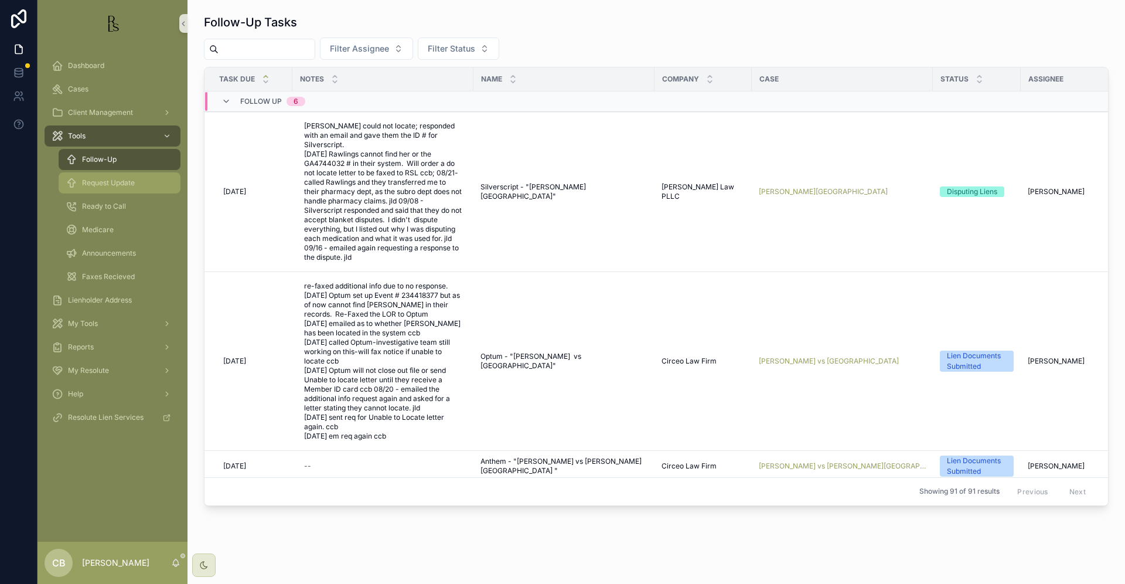
click at [105, 182] on span "Request Update" at bounding box center [108, 182] width 53 height 9
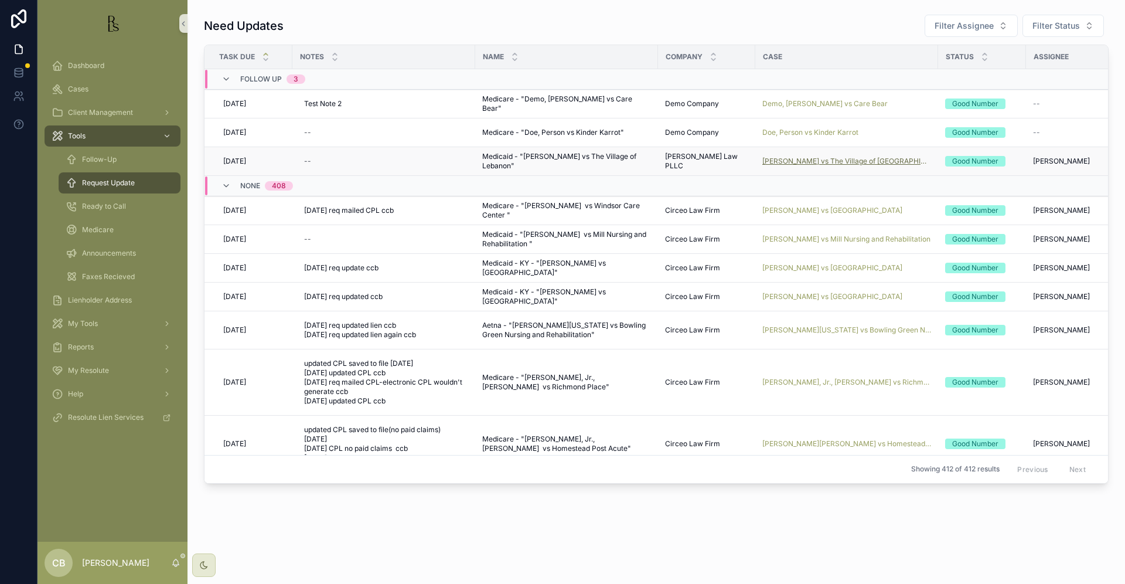
click at [826, 161] on span "[PERSON_NAME] vs The Village of [GEOGRAPHIC_DATA]" at bounding box center [846, 160] width 169 height 9
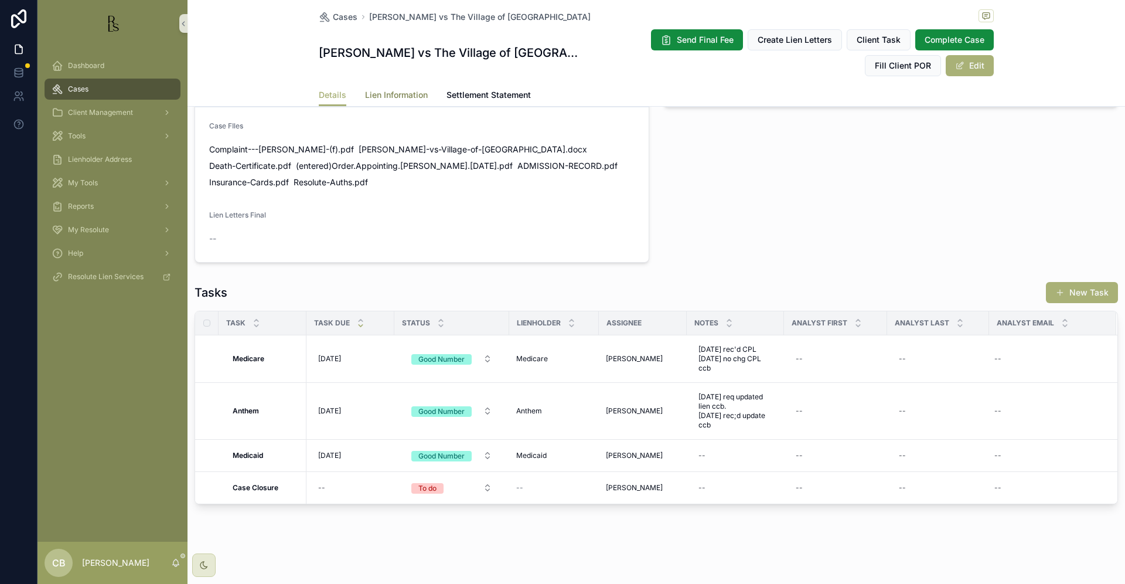
click at [386, 93] on span "Lien Information" at bounding box center [396, 95] width 63 height 12
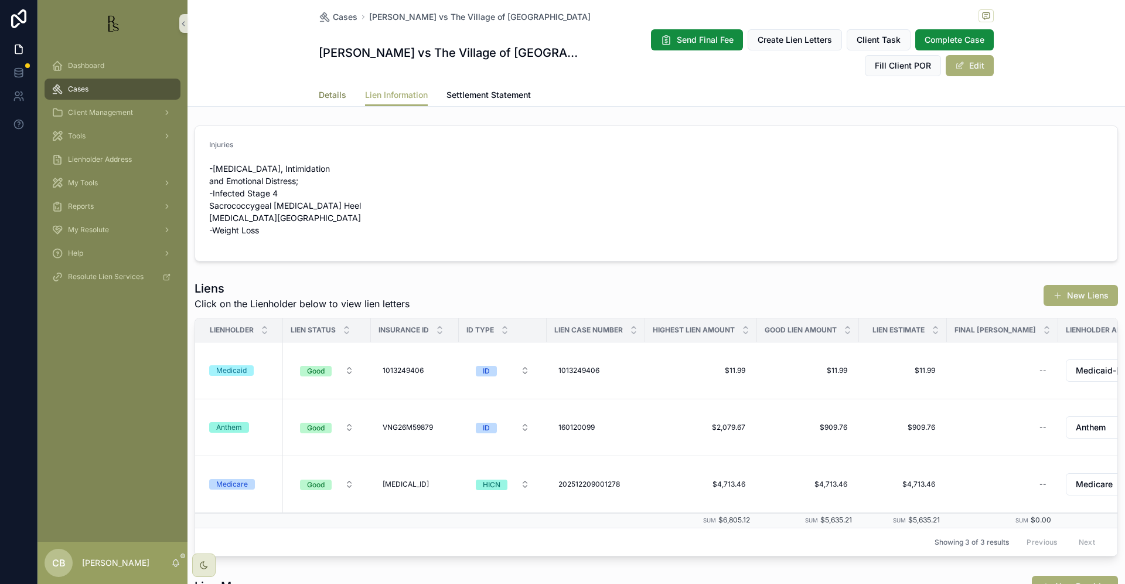
click at [320, 94] on span "Details" at bounding box center [333, 95] width 28 height 12
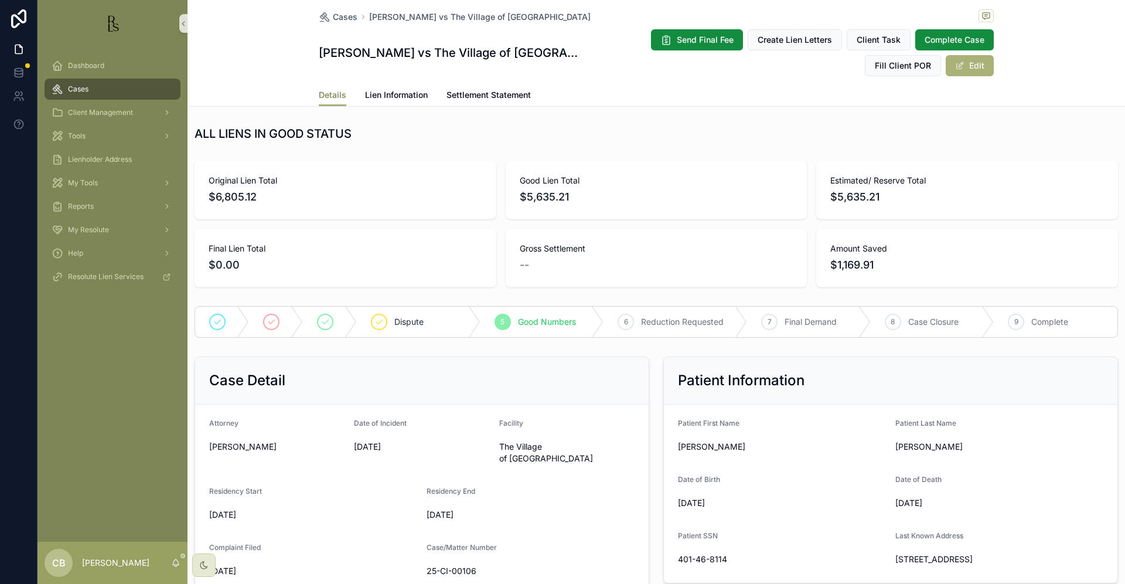
click at [320, 94] on span "Details" at bounding box center [333, 95] width 28 height 12
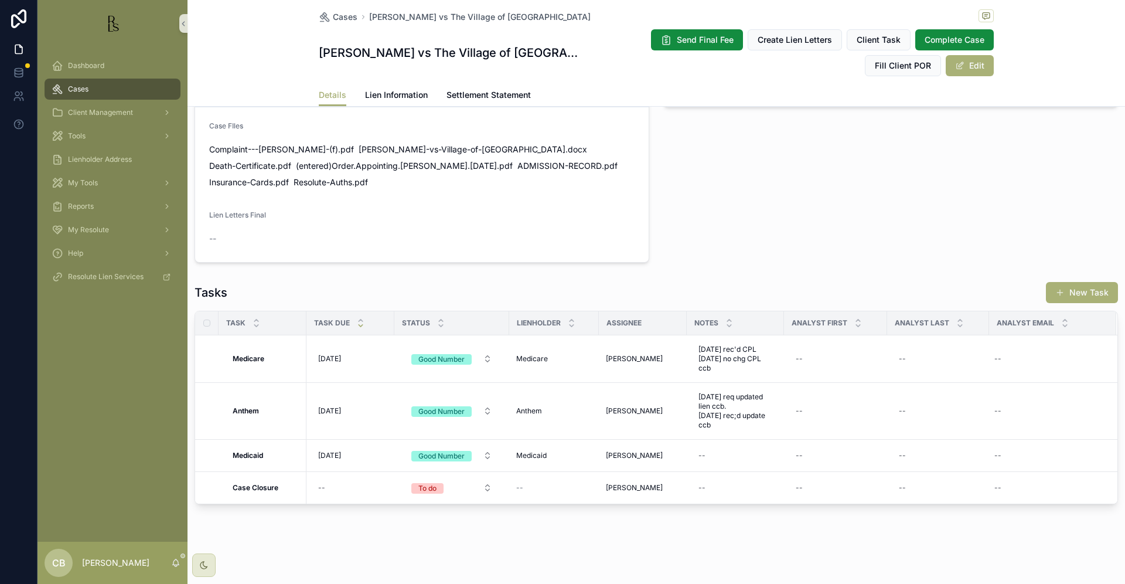
scroll to position [807, 0]
drag, startPoint x: 1085, startPoint y: 220, endPoint x: 712, endPoint y: 458, distance: 441.8
click at [712, 458] on div "--" at bounding box center [735, 455] width 83 height 19
type textarea "**********"
click at [840, 470] on icon "scrollable content" at bounding box center [841, 470] width 9 height 9
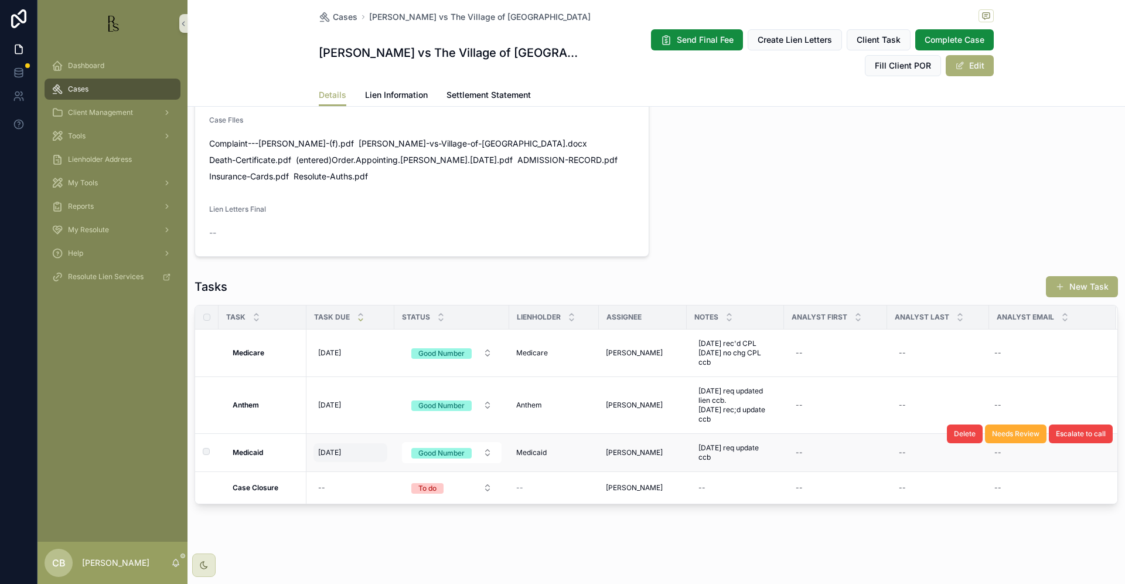
click at [338, 455] on span "[DATE]" at bounding box center [329, 452] width 23 height 9
click at [339, 457] on span "[DATE]" at bounding box center [329, 452] width 23 height 9
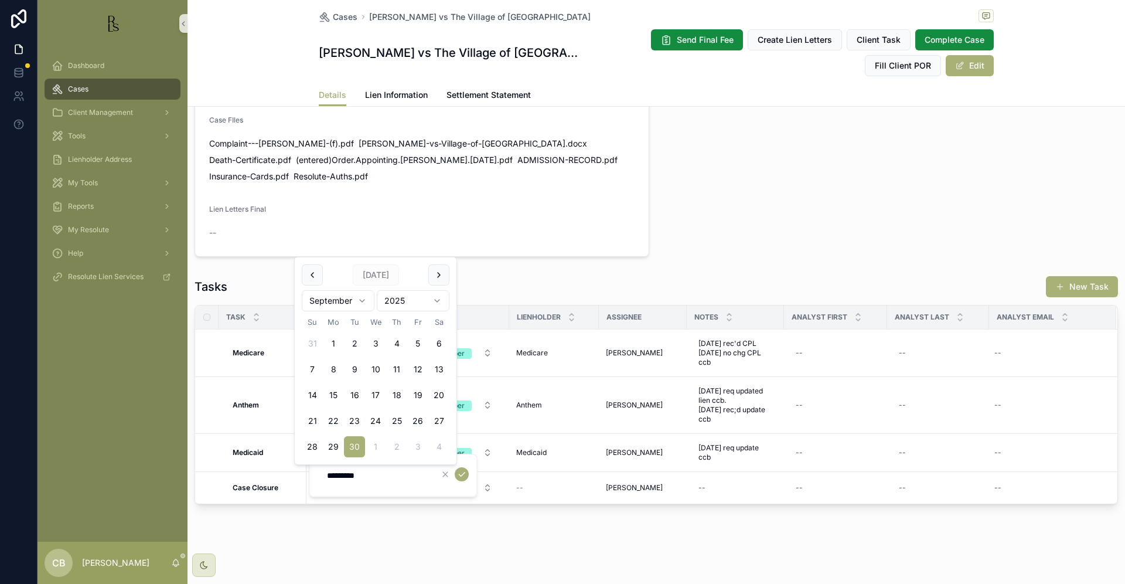
click at [361, 297] on html "Dashboard Cases Client Management Tools Lienholder Address My Tools Reports My …" at bounding box center [562, 292] width 1125 height 584
click at [362, 299] on html "Dashboard Cases Client Management Tools Lienholder Address My Tools Reports My …" at bounding box center [562, 292] width 1125 height 584
click at [355, 370] on button "7" at bounding box center [354, 369] width 21 height 21
type input "*********"
click at [462, 472] on icon "scrollable content" at bounding box center [461, 473] width 9 height 9
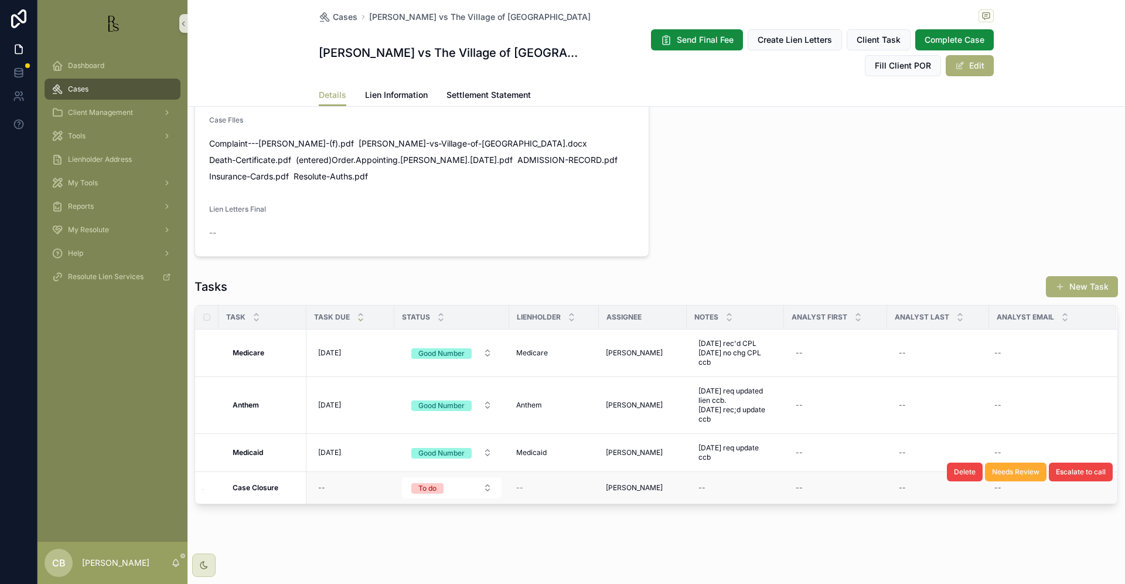
click at [384, 88] on link "Lien Information" at bounding box center [396, 95] width 63 height 23
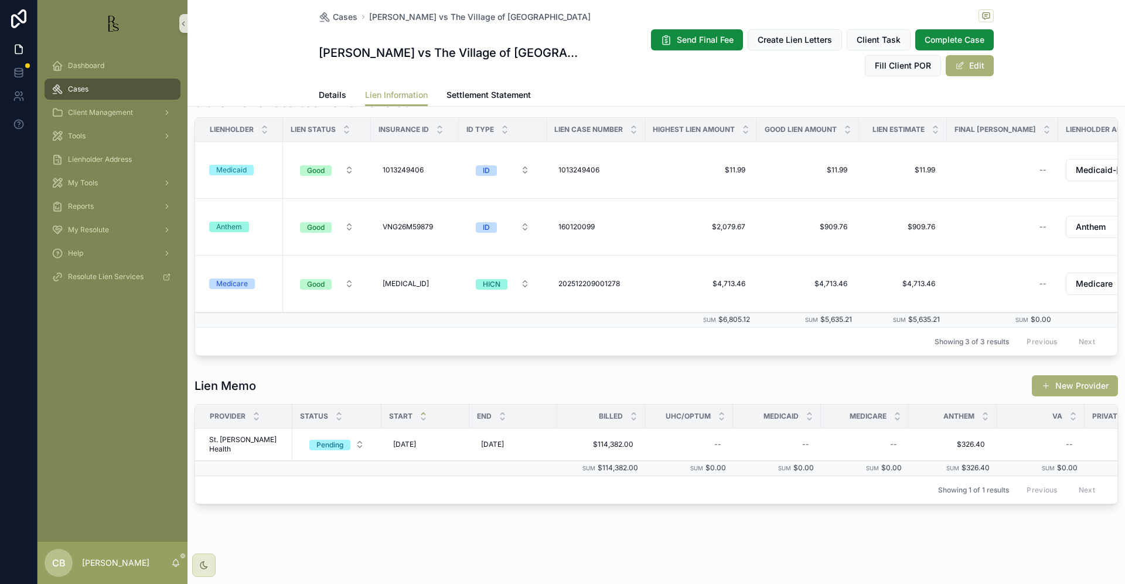
click at [384, 88] on link "Lien Information" at bounding box center [396, 95] width 63 height 22
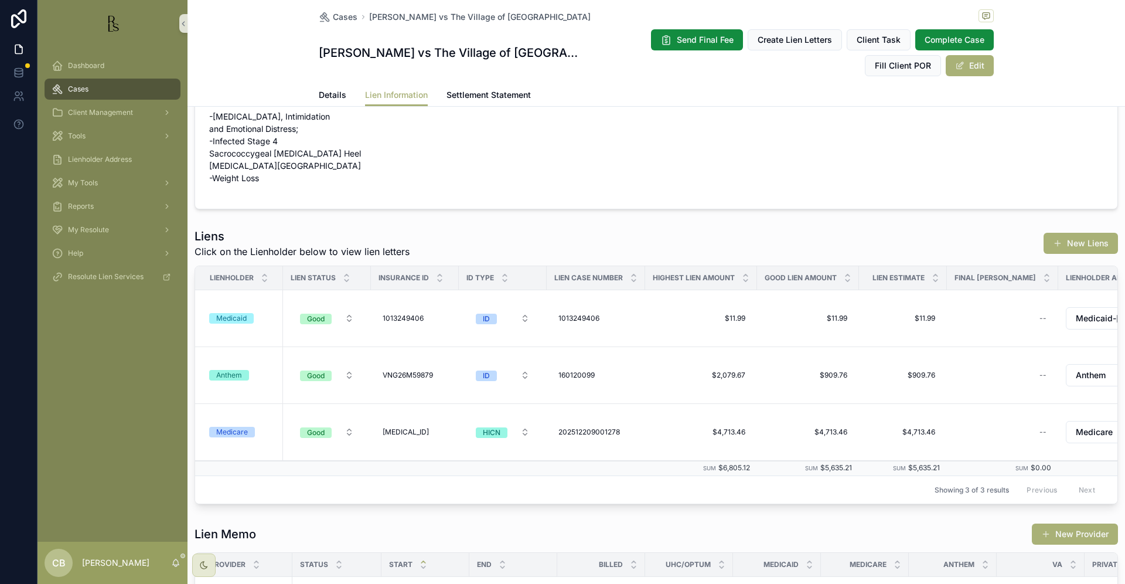
scroll to position [52, 0]
click at [229, 324] on div "Medicaid" at bounding box center [231, 318] width 30 height 11
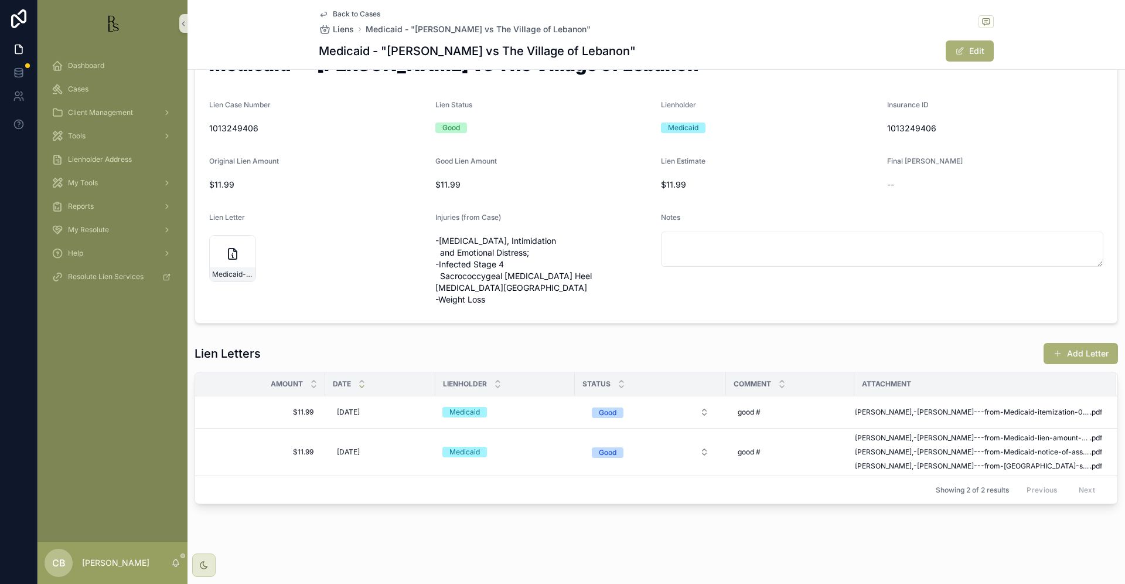
scroll to position [80, 0]
click at [76, 135] on span "Tools" at bounding box center [77, 135] width 18 height 9
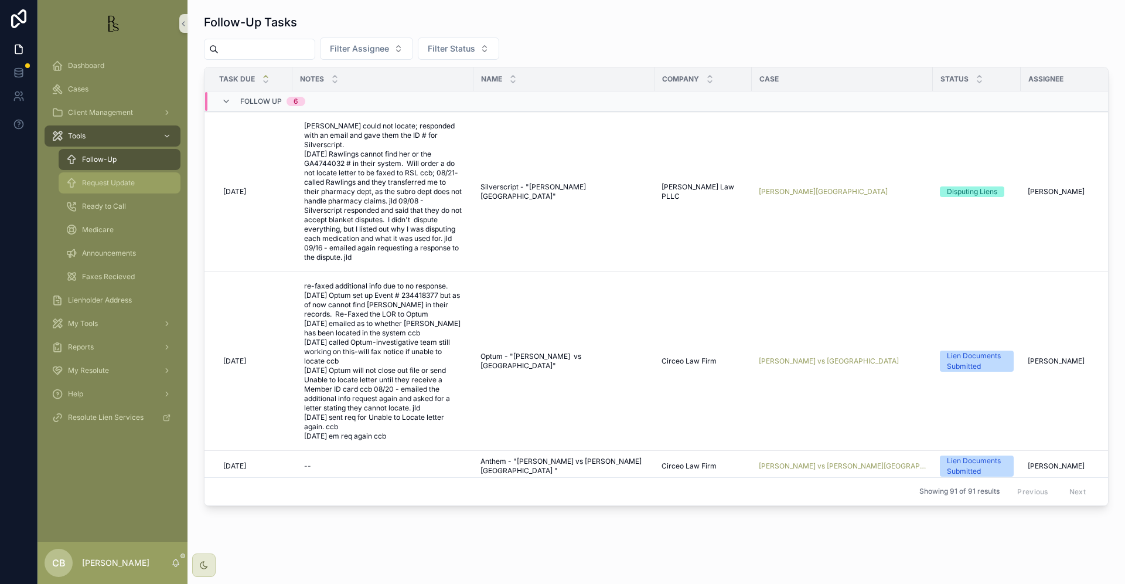
click at [96, 185] on span "Request Update" at bounding box center [108, 182] width 53 height 9
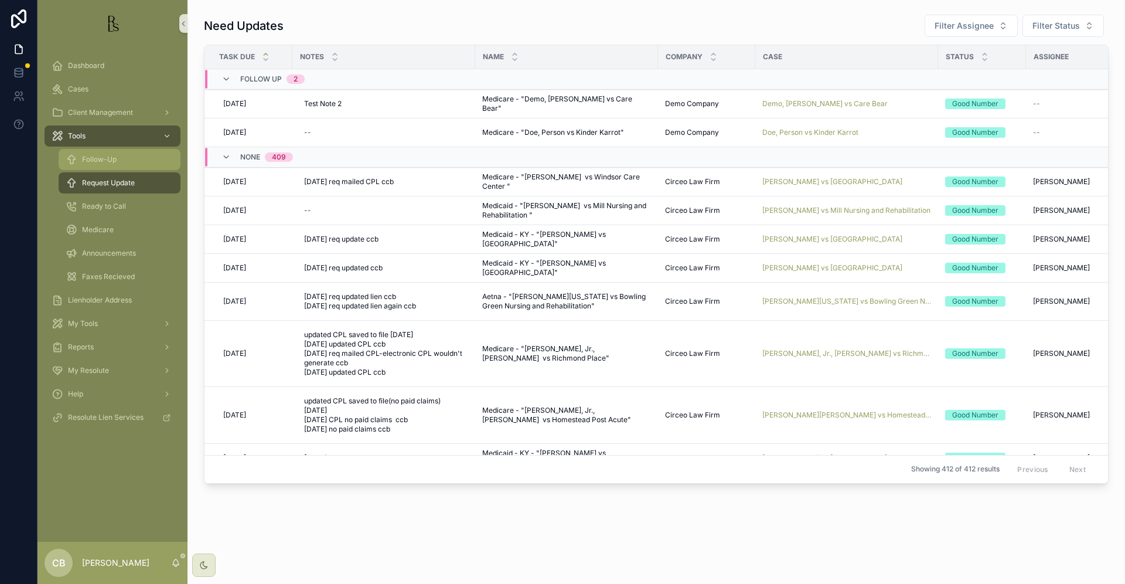
click at [105, 157] on span "Follow-Up" at bounding box center [99, 159] width 35 height 9
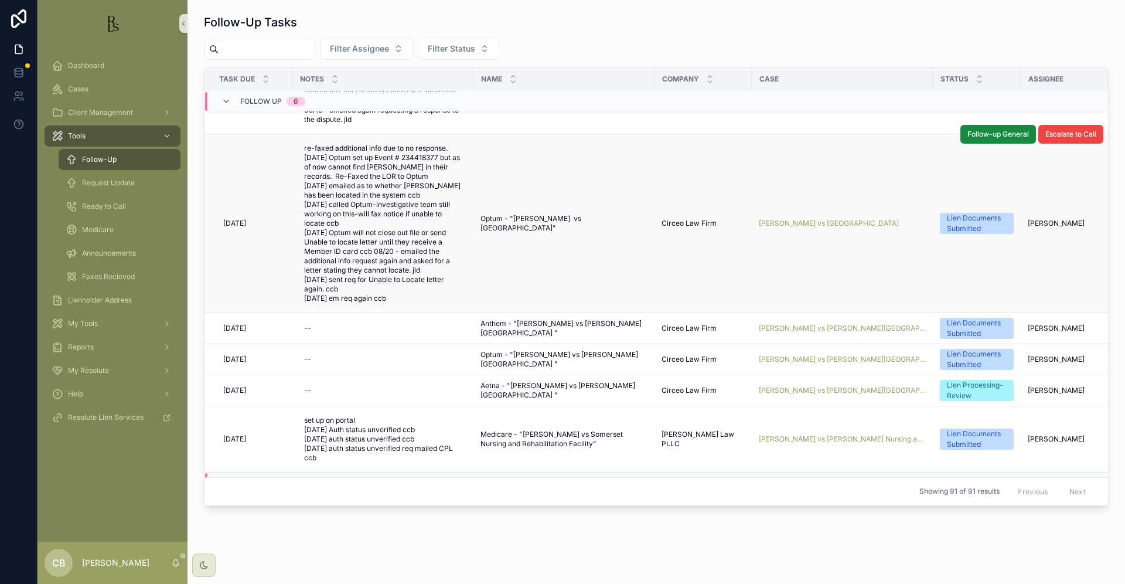
scroll to position [148, 0]
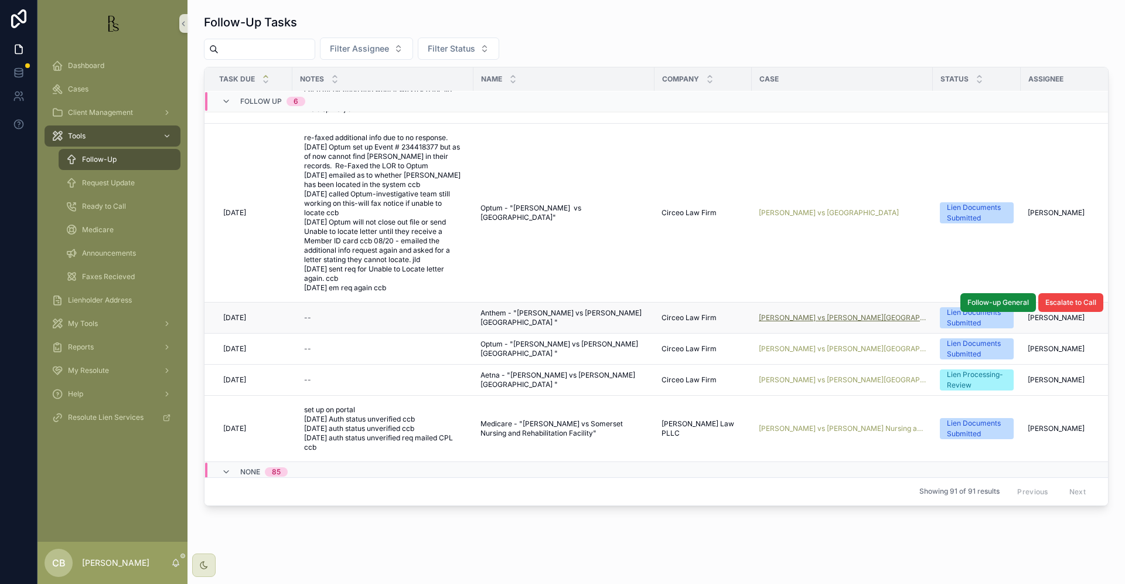
click at [817, 313] on span "[PERSON_NAME] vs [PERSON_NAME][GEOGRAPHIC_DATA]" at bounding box center [842, 317] width 167 height 9
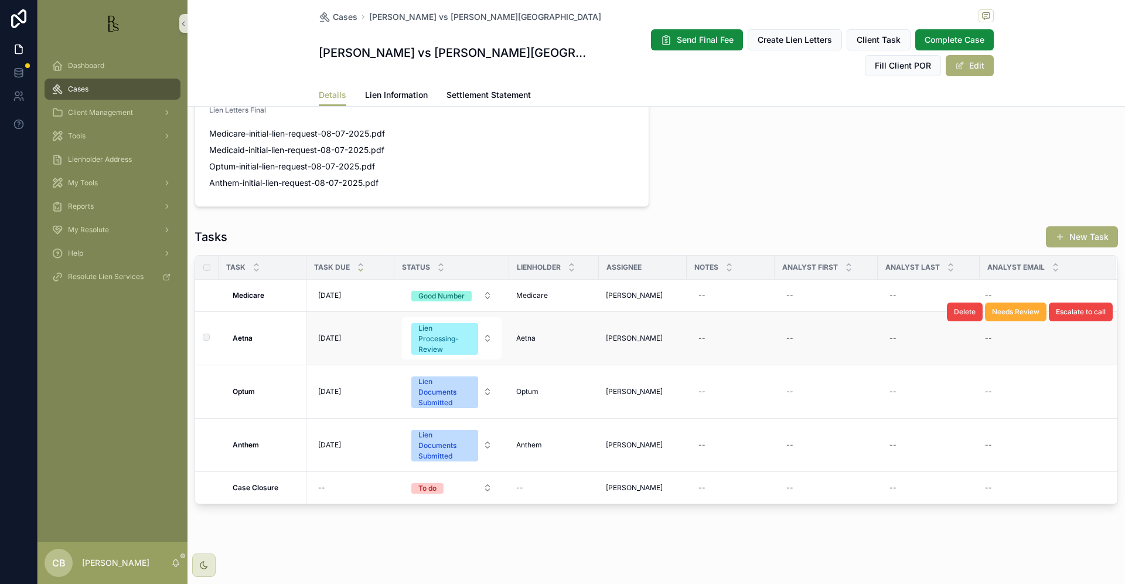
scroll to position [823, 0]
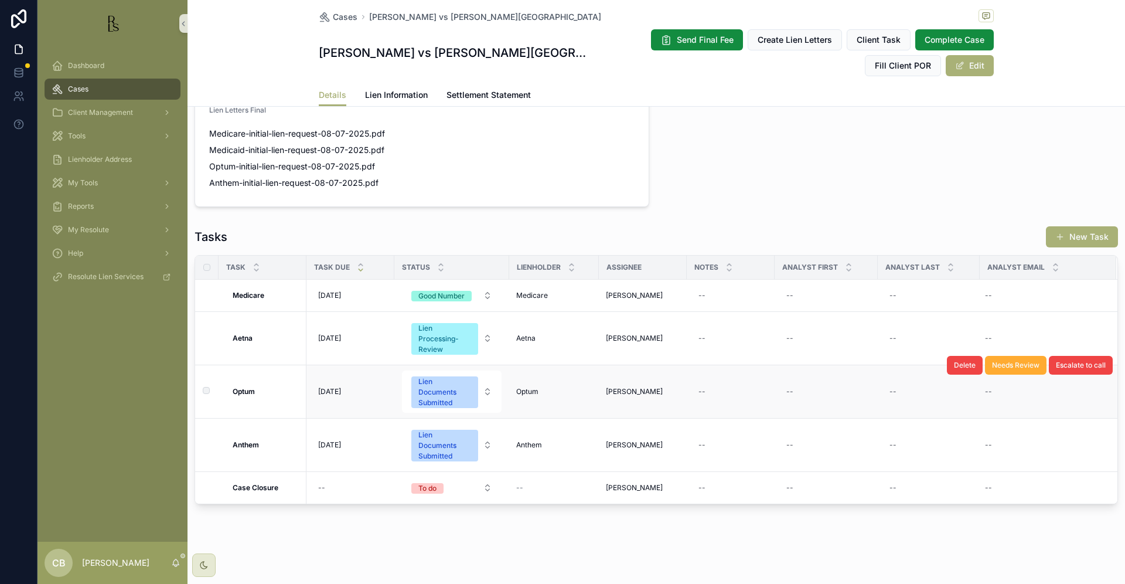
click at [710, 339] on div "--" at bounding box center [731, 338] width 74 height 19
click at [728, 347] on textarea "scrollable content" at bounding box center [755, 362] width 111 height 35
type textarea "**********"
click at [843, 354] on icon "scrollable content" at bounding box center [842, 354] width 6 height 4
click at [718, 392] on div "--" at bounding box center [731, 391] width 74 height 19
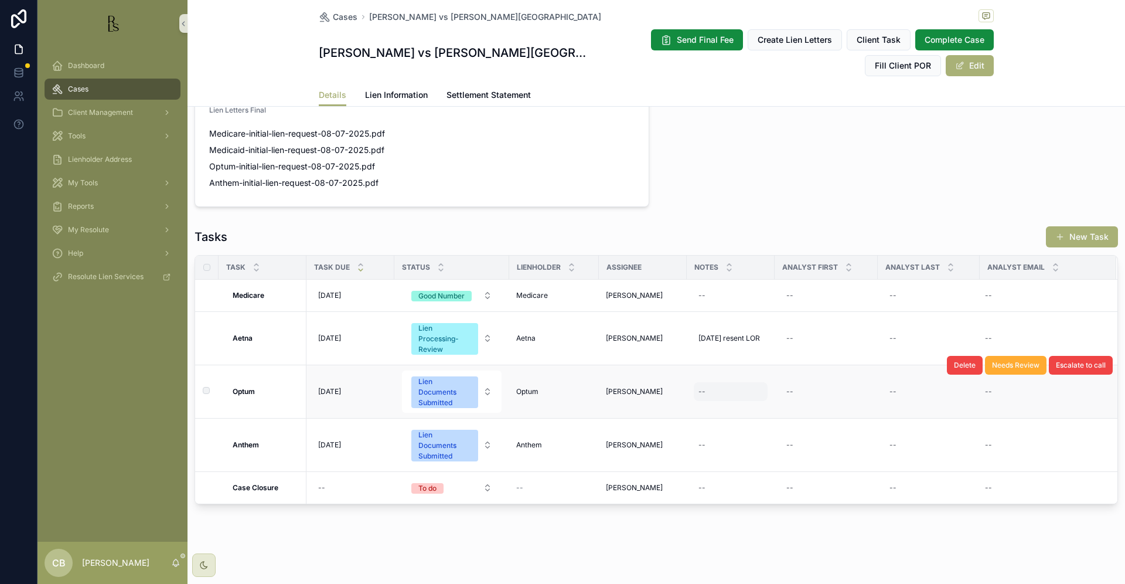
click at [712, 392] on div "--" at bounding box center [731, 391] width 74 height 19
type textarea "**********"
click at [841, 407] on icon "scrollable content" at bounding box center [841, 407] width 9 height 9
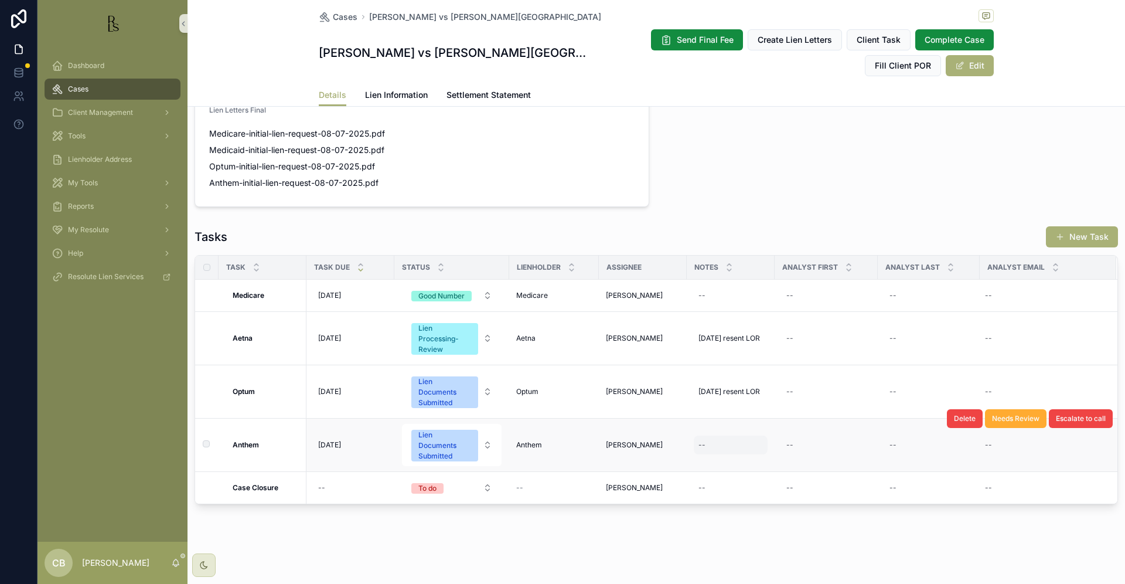
click at [707, 445] on div "--" at bounding box center [731, 444] width 74 height 19
click at [706, 442] on div "--" at bounding box center [731, 444] width 74 height 19
type textarea "**********"
click at [841, 462] on icon "scrollable content" at bounding box center [842, 461] width 6 height 4
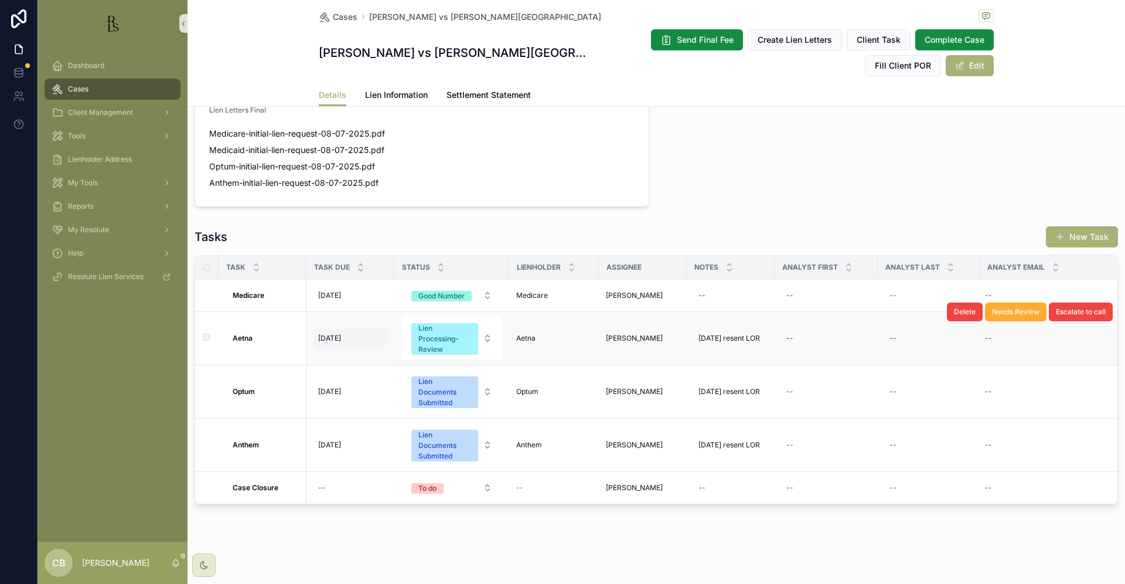
click at [339, 339] on span "[DATE]" at bounding box center [329, 337] width 23 height 9
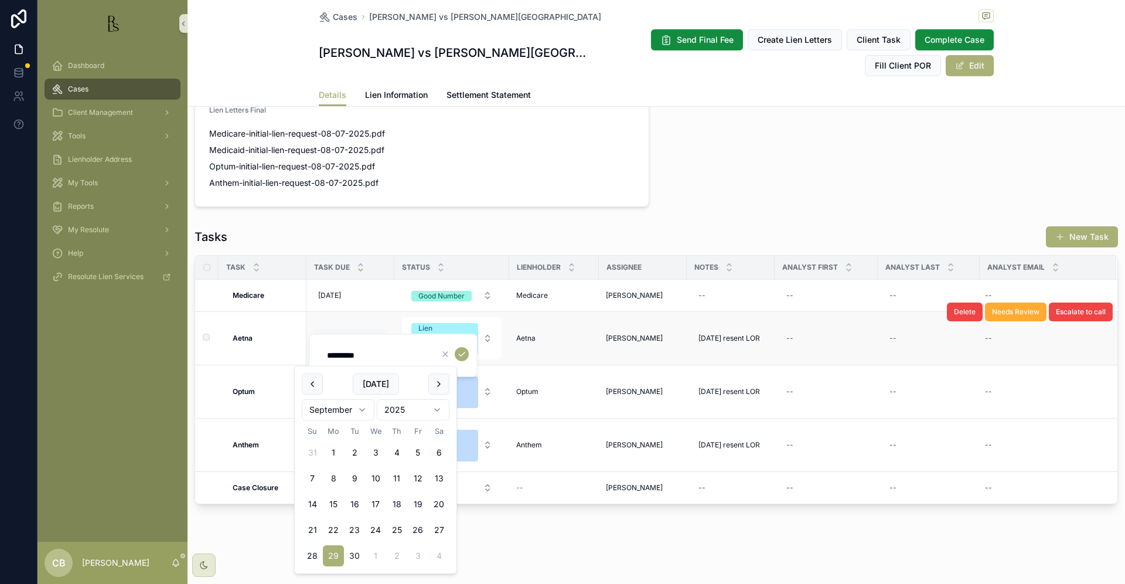
scroll to position [823, 0]
click at [360, 409] on html "Dashboard Cases Client Management Tools Lienholder Address My Tools Reports My …" at bounding box center [562, 292] width 1125 height 584
click at [374, 555] on button "29" at bounding box center [375, 555] width 21 height 21
type input "**********"
click at [458, 354] on icon "scrollable content" at bounding box center [461, 353] width 9 height 9
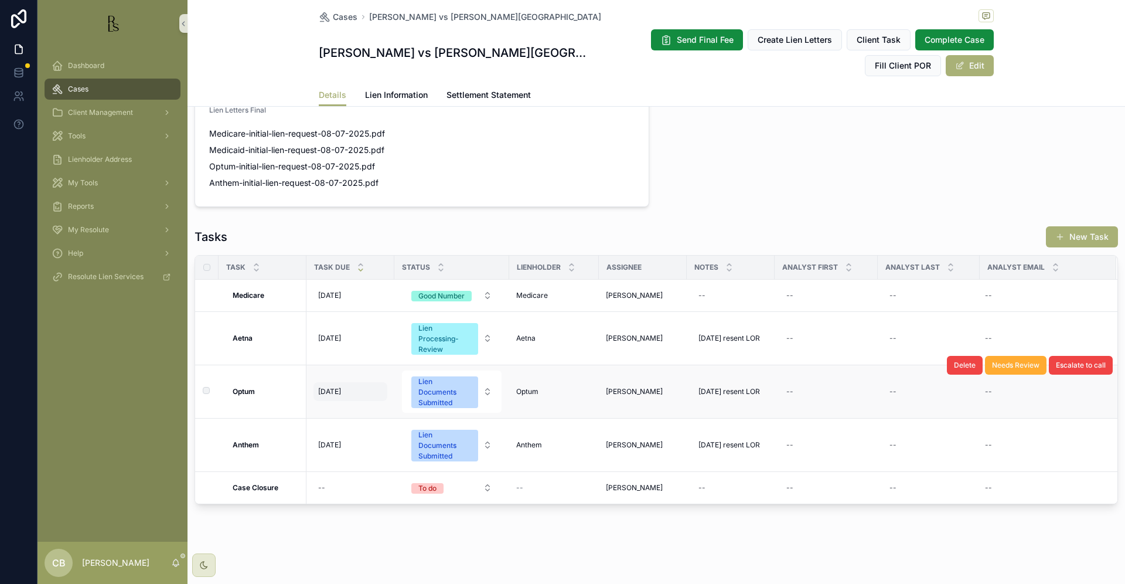
click at [328, 390] on span "[DATE]" at bounding box center [329, 391] width 23 height 9
click at [329, 390] on span "[DATE]" at bounding box center [329, 391] width 23 height 9
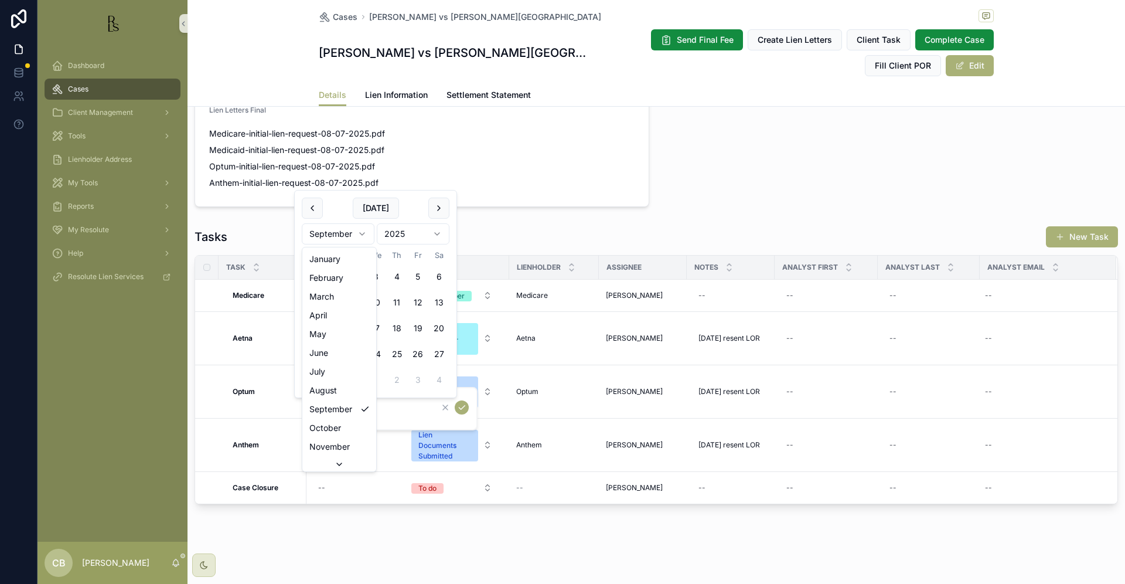
click at [360, 231] on html "Dashboard Cases Client Management Tools Lienholder Address My Tools Reports My …" at bounding box center [562, 292] width 1125 height 584
click at [376, 379] on button "29" at bounding box center [375, 379] width 21 height 21
type input "**********"
click at [461, 407] on icon "scrollable content" at bounding box center [461, 407] width 9 height 9
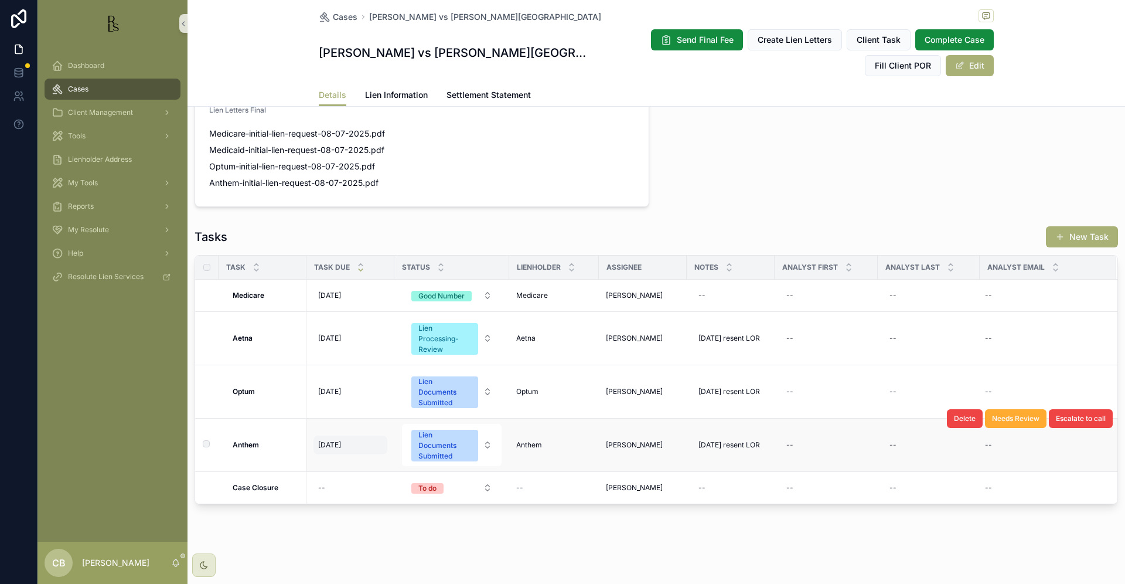
click at [336, 443] on span "[DATE]" at bounding box center [329, 444] width 23 height 9
click at [333, 445] on span "[DATE]" at bounding box center [329, 444] width 23 height 9
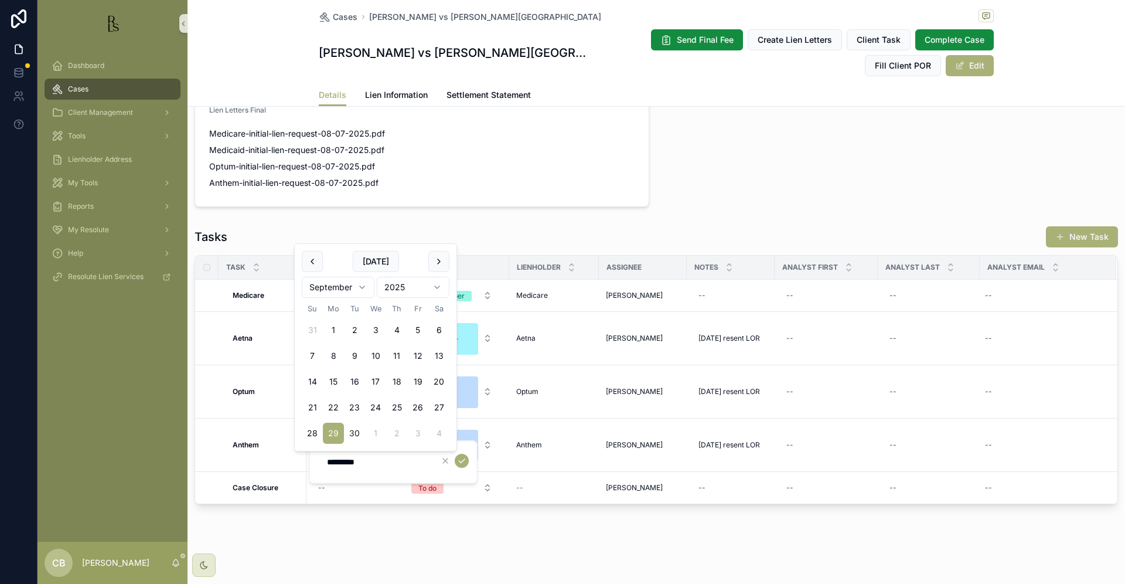
click at [363, 285] on html "Dashboard Cases Client Management Tools Lienholder Address My Tools Reports My …" at bounding box center [562, 292] width 1125 height 584
click at [374, 431] on button "29" at bounding box center [375, 432] width 21 height 21
type input "**********"
click at [460, 457] on icon "scrollable content" at bounding box center [461, 460] width 9 height 9
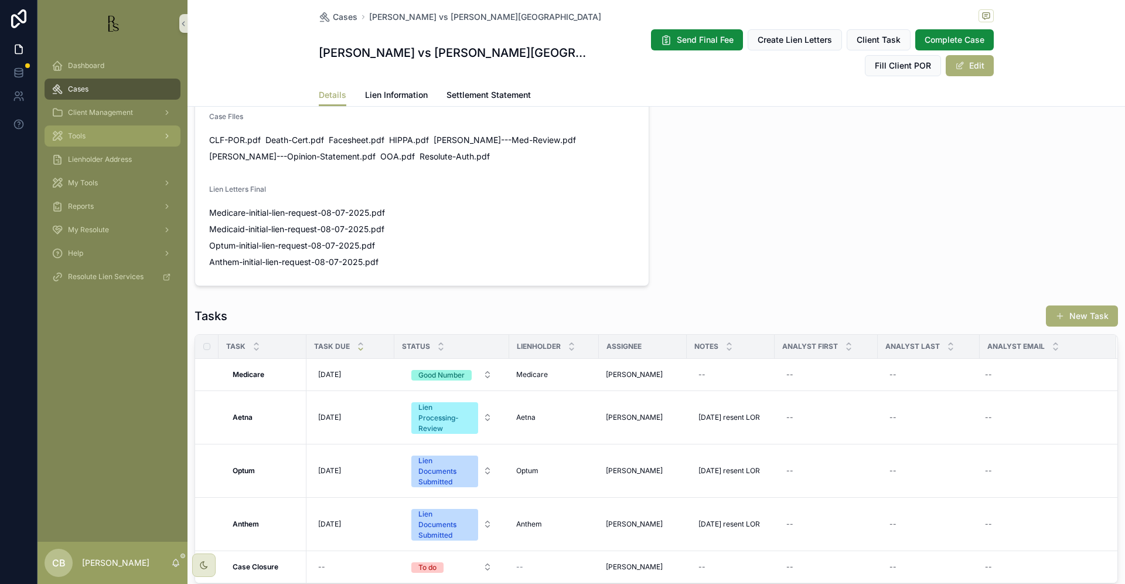
scroll to position [732, 0]
click at [81, 137] on span "Tools" at bounding box center [77, 135] width 18 height 9
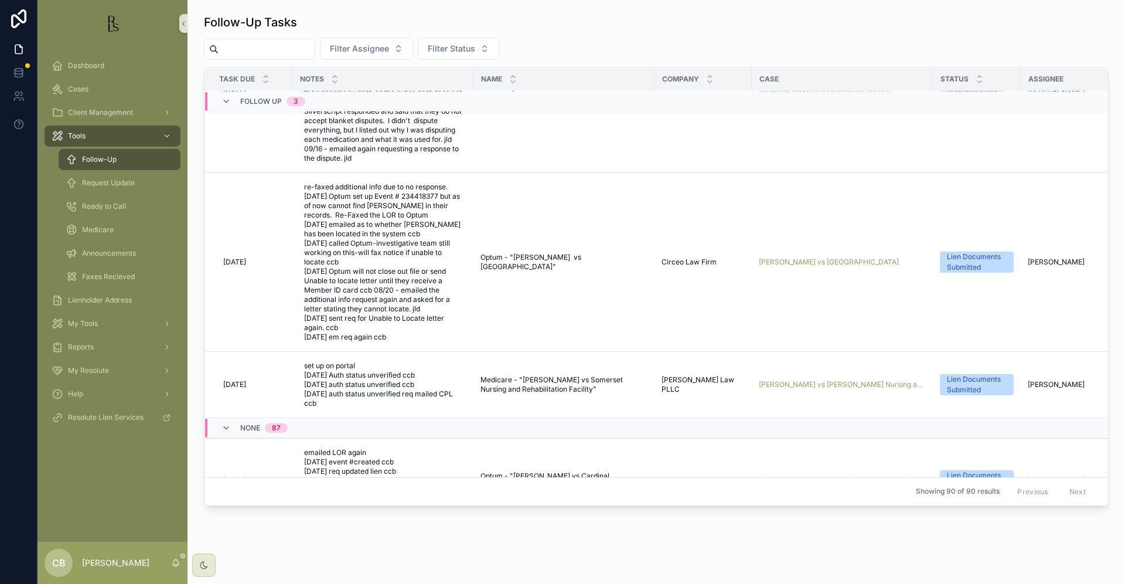
scroll to position [96, 0]
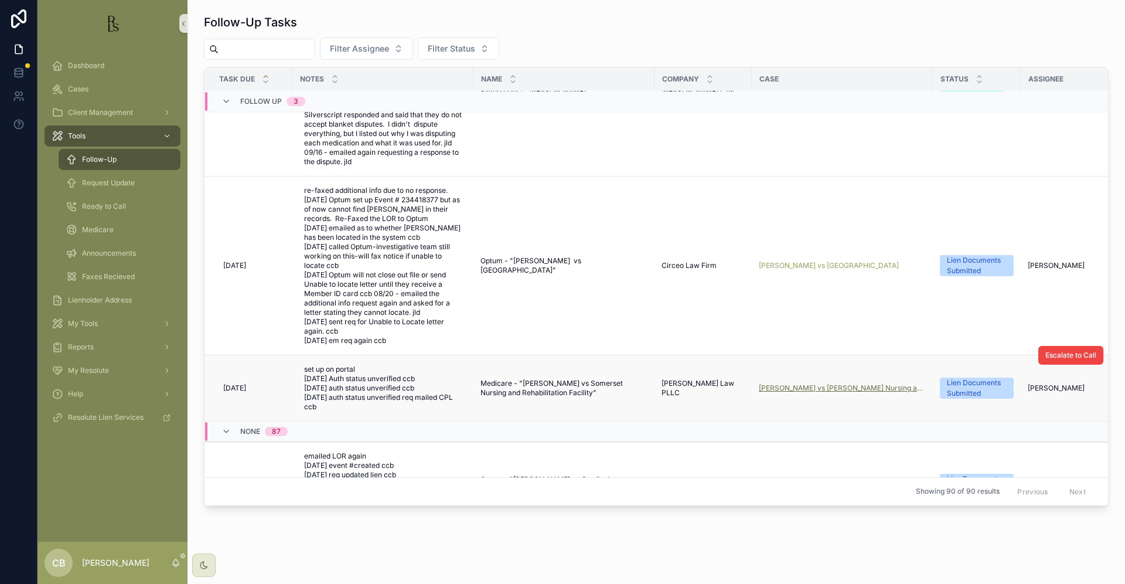
click at [809, 383] on span "[PERSON_NAME] vs [PERSON_NAME] Nursing and Rehabilitation Facility" at bounding box center [842, 387] width 167 height 9
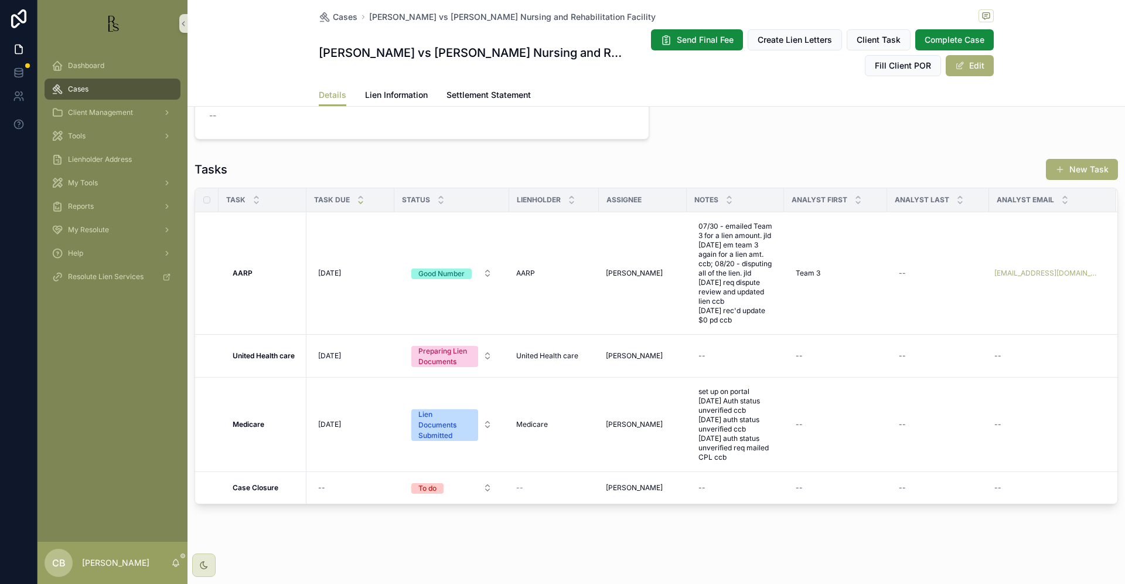
scroll to position [885, 0]
click at [79, 134] on span "Tools" at bounding box center [77, 135] width 18 height 9
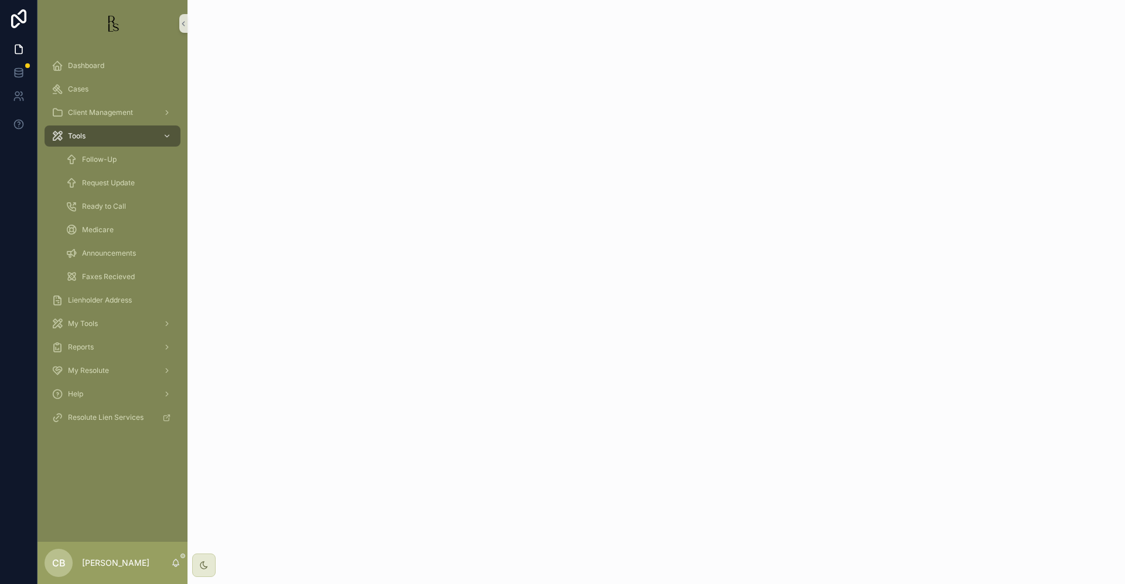
click at [79, 134] on span "Tools" at bounding box center [77, 135] width 18 height 9
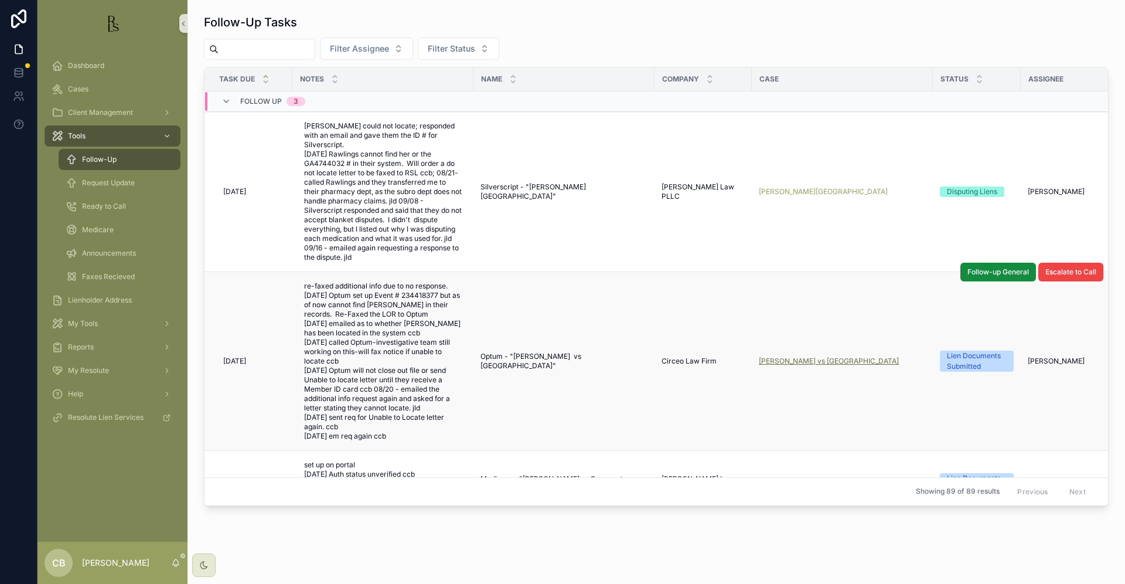
click at [816, 356] on span "[PERSON_NAME] vs [GEOGRAPHIC_DATA]" at bounding box center [829, 360] width 140 height 9
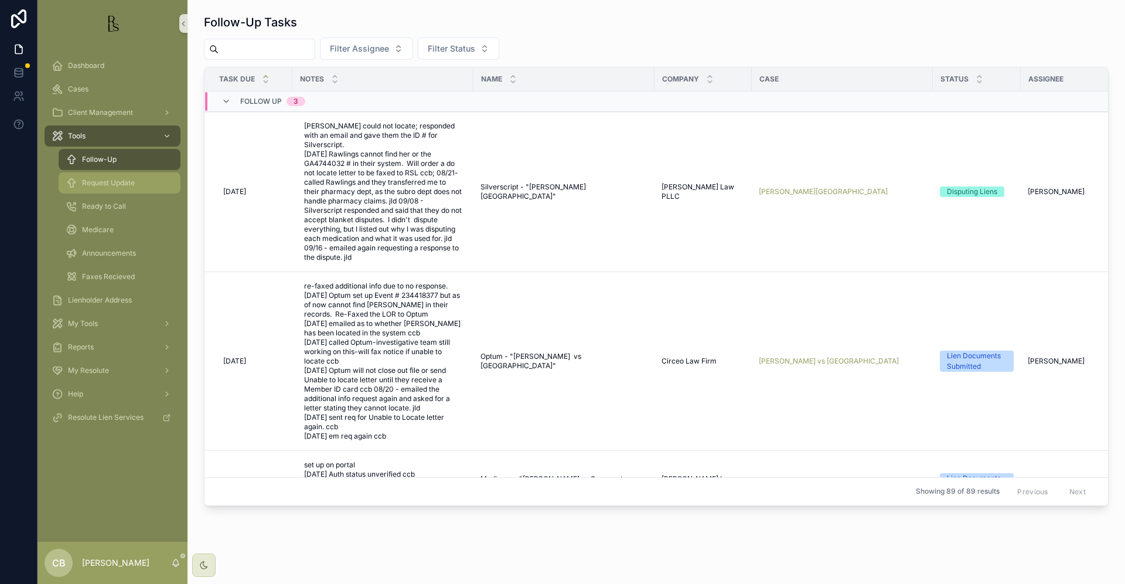
click at [108, 182] on span "Request Update" at bounding box center [108, 182] width 53 height 9
